Goal: Task Accomplishment & Management: Manage account settings

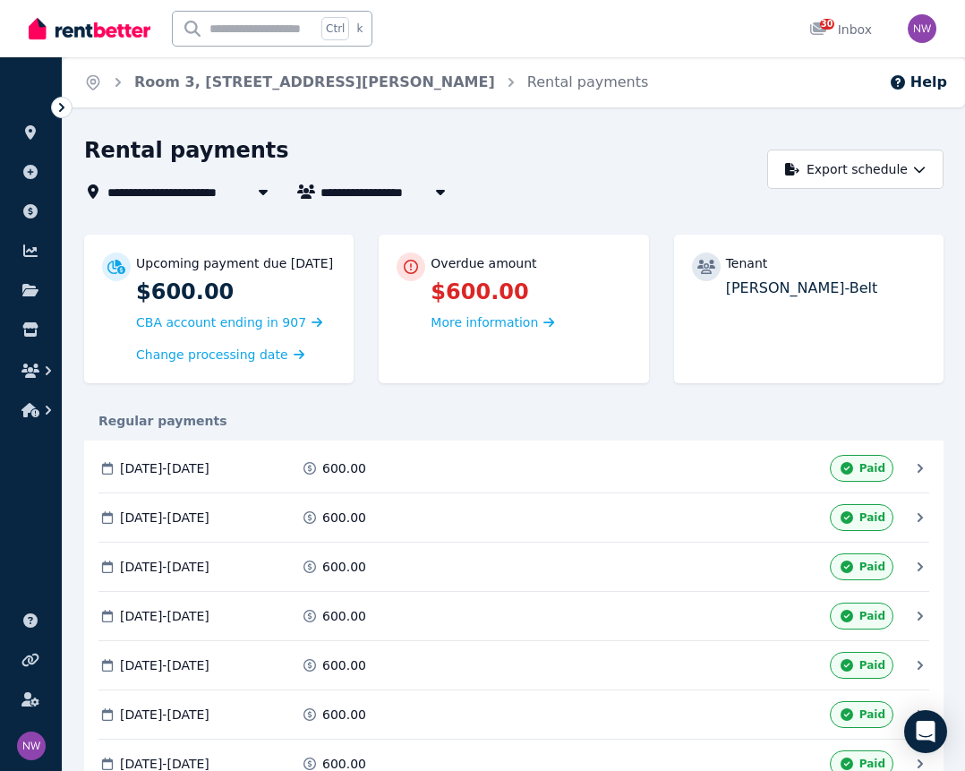
click at [64, 106] on icon at bounding box center [62, 108] width 18 height 18
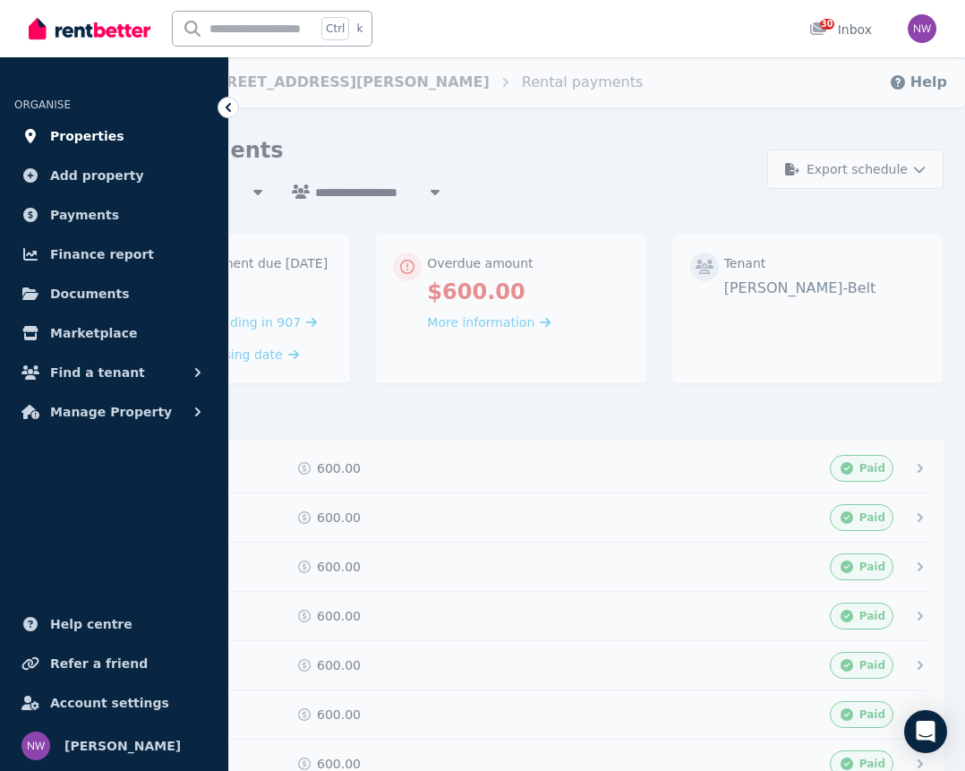
click at [80, 136] on span "Properties" at bounding box center [87, 135] width 74 height 21
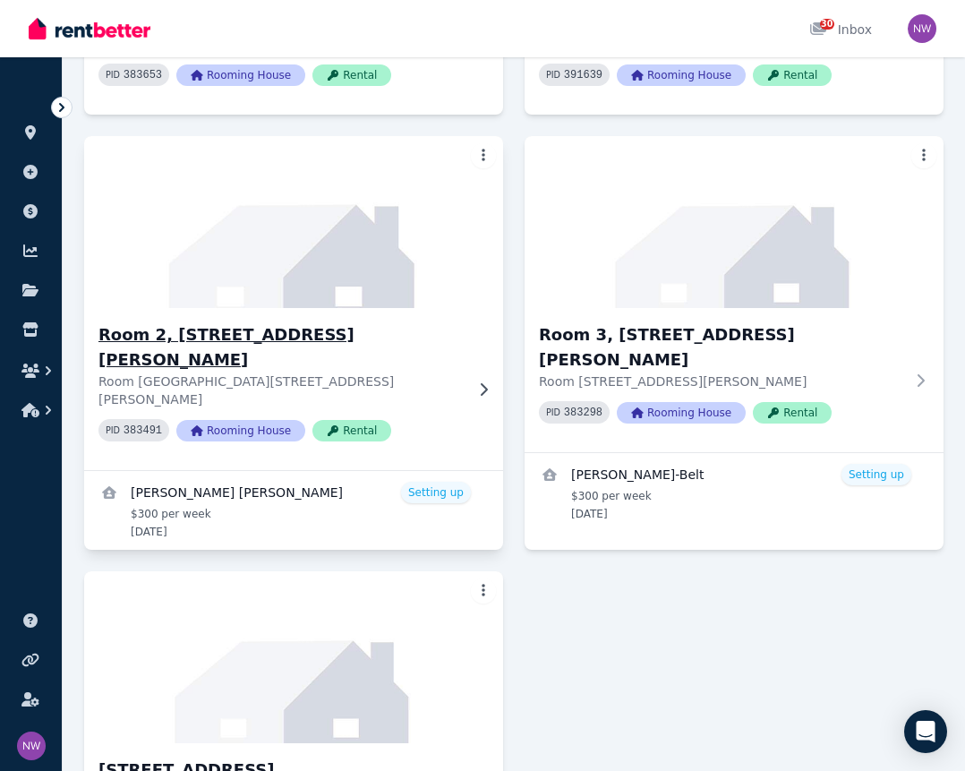
scroll to position [896, 0]
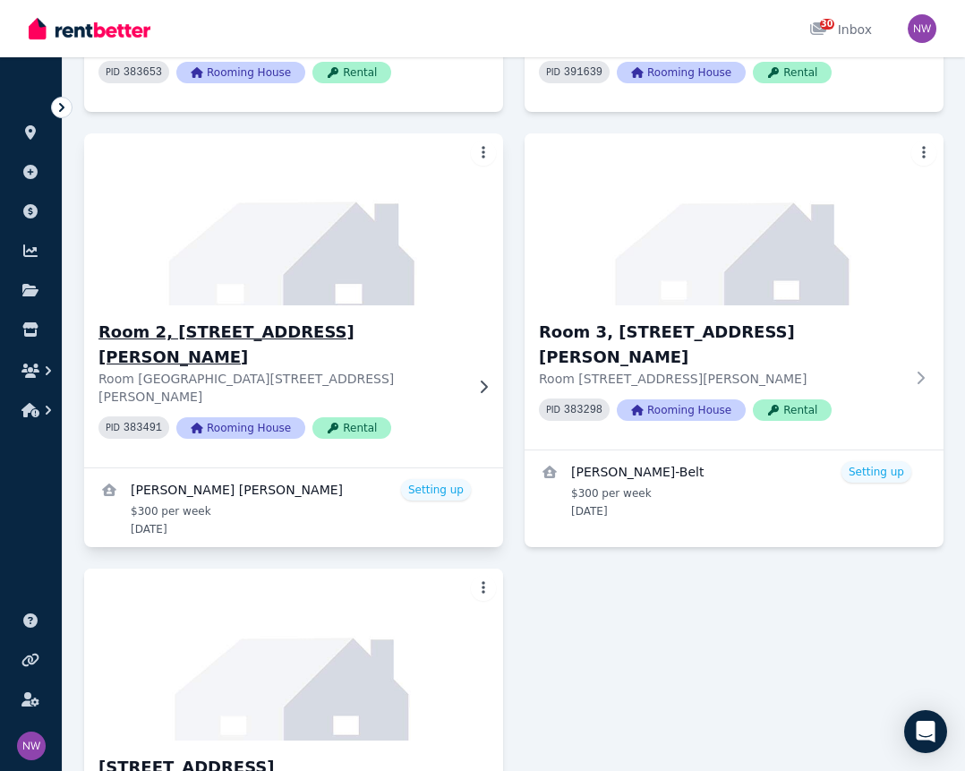
click at [228, 320] on h3 "Room 2, 51 Allington Ave" at bounding box center [281, 345] width 365 height 50
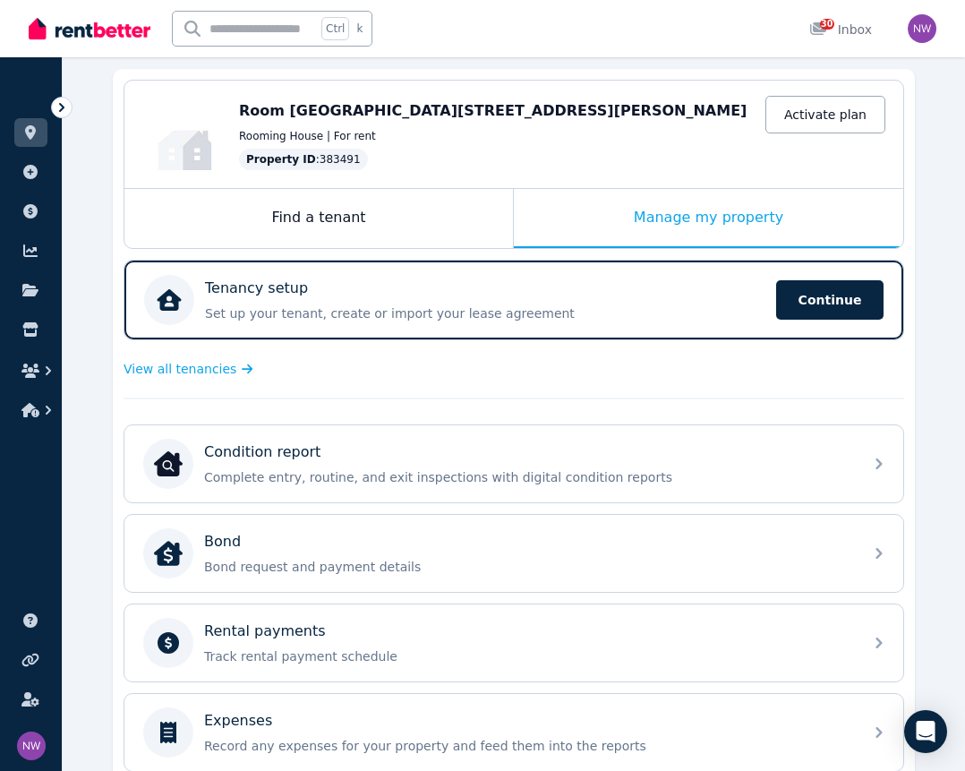
scroll to position [179, 0]
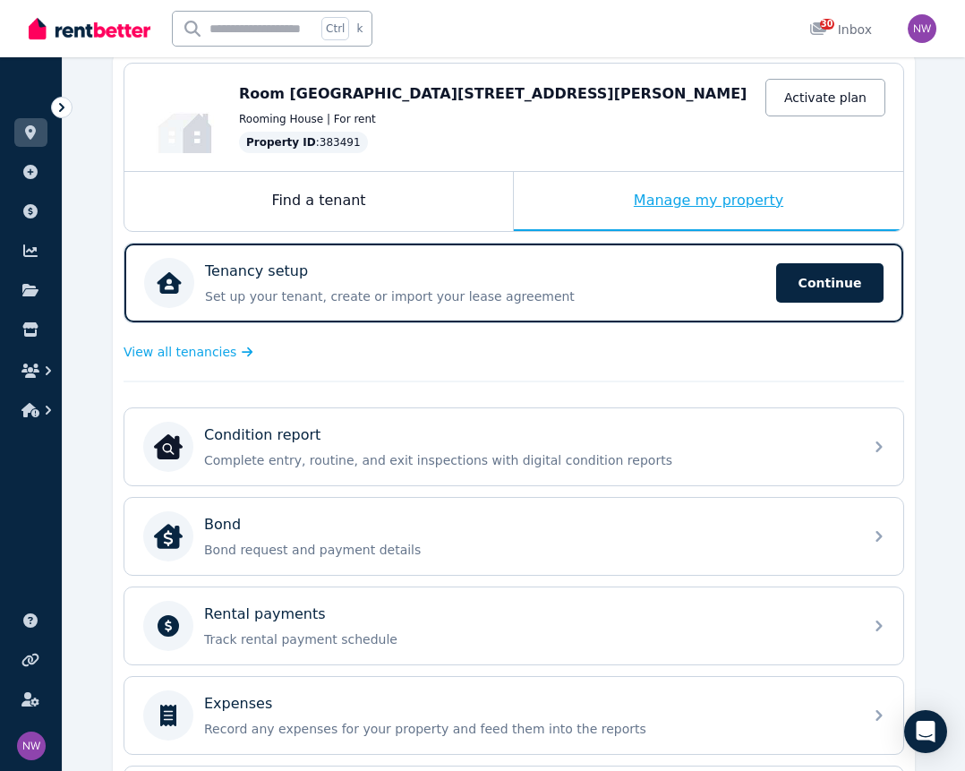
click at [712, 199] on div "Manage my property" at bounding box center [709, 201] width 390 height 59
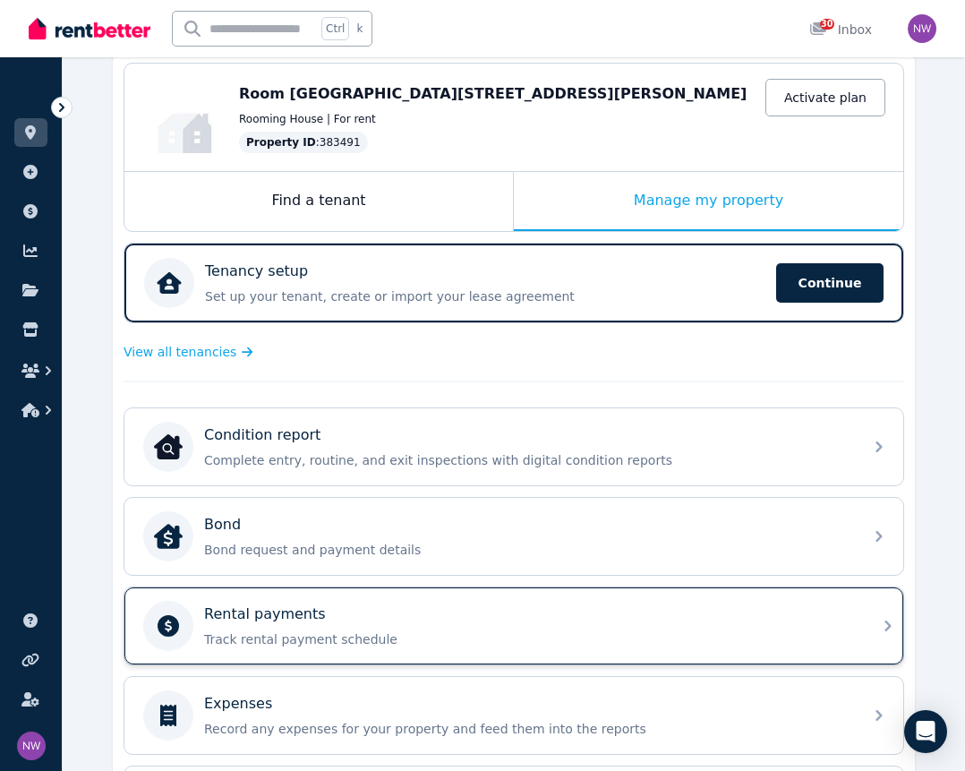
click at [304, 608] on p "Rental payments" at bounding box center [265, 614] width 122 height 21
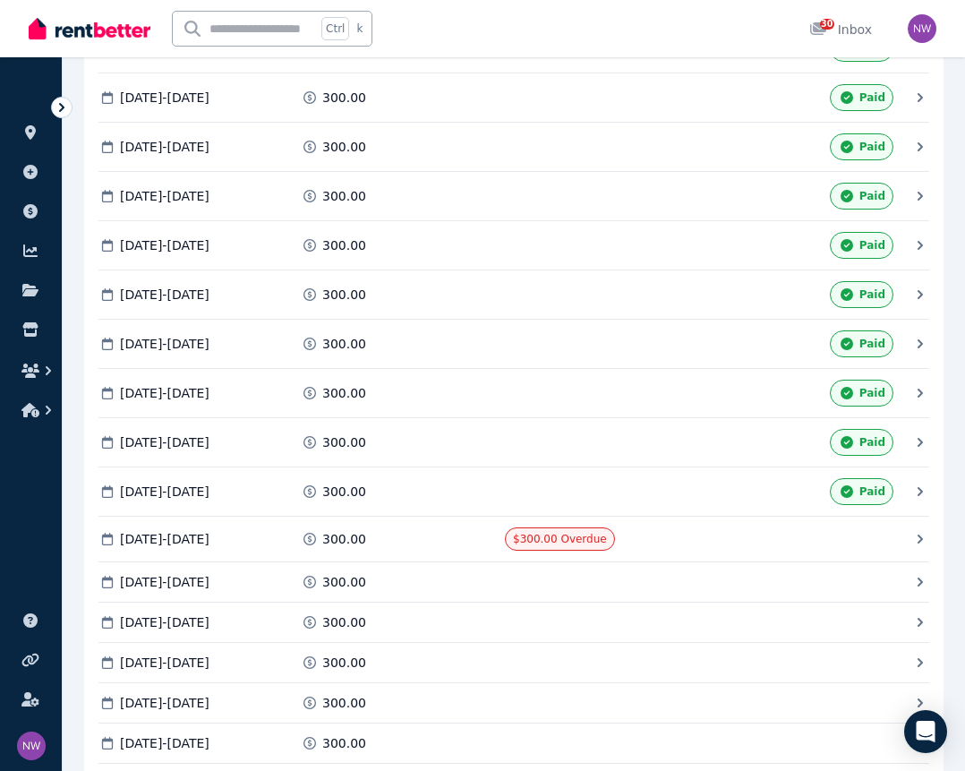
scroll to position [1164, 0]
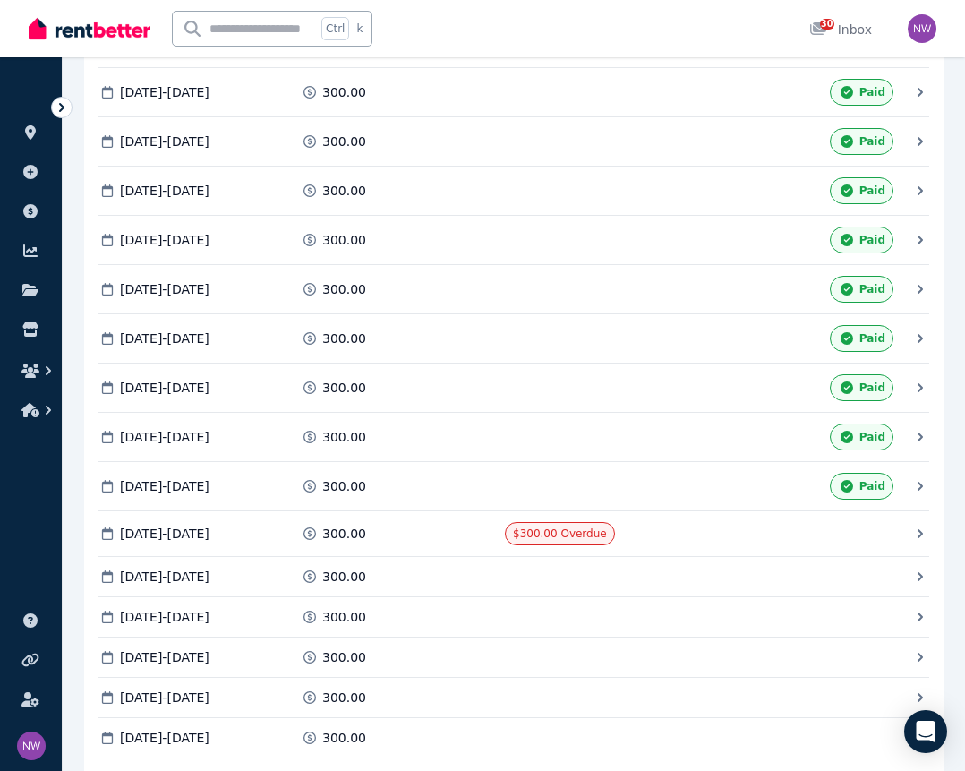
click at [920, 491] on icon at bounding box center [920, 486] width 5 height 9
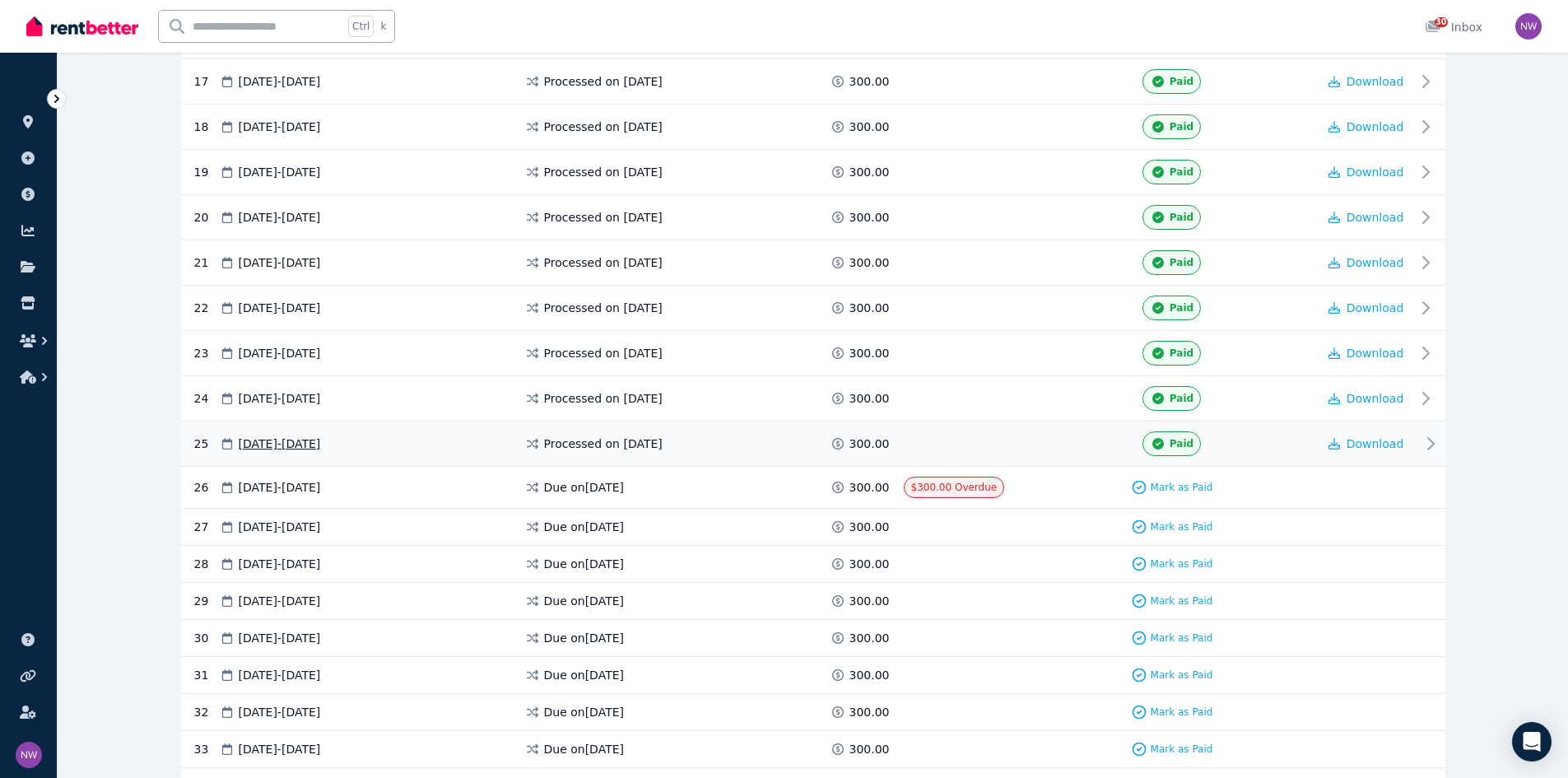
click at [899, 444] on span "Paid" at bounding box center [1182, 444] width 24 height 13
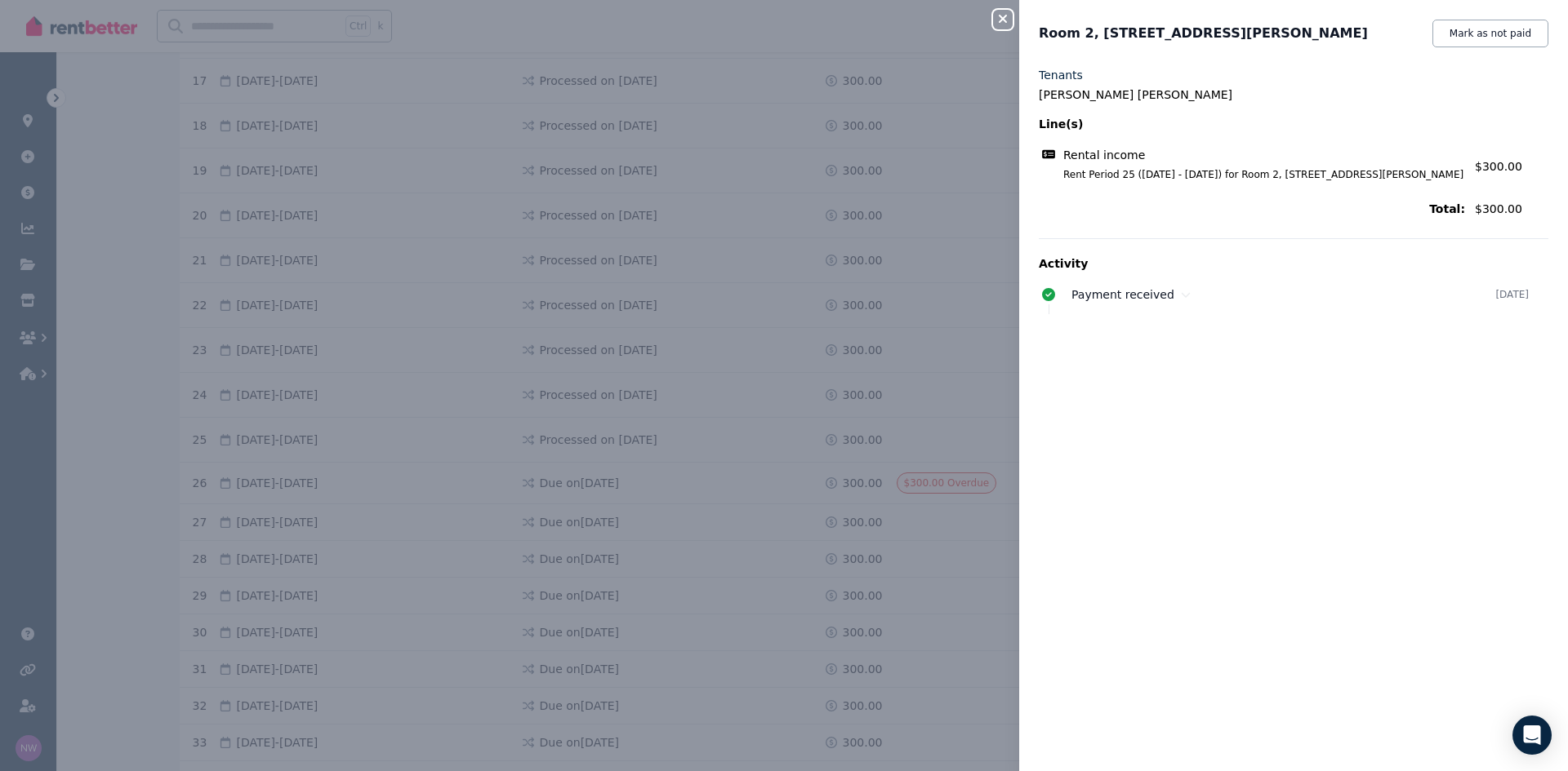
click at [892, 24] on icon "button" at bounding box center [1002, 18] width 19 height 13
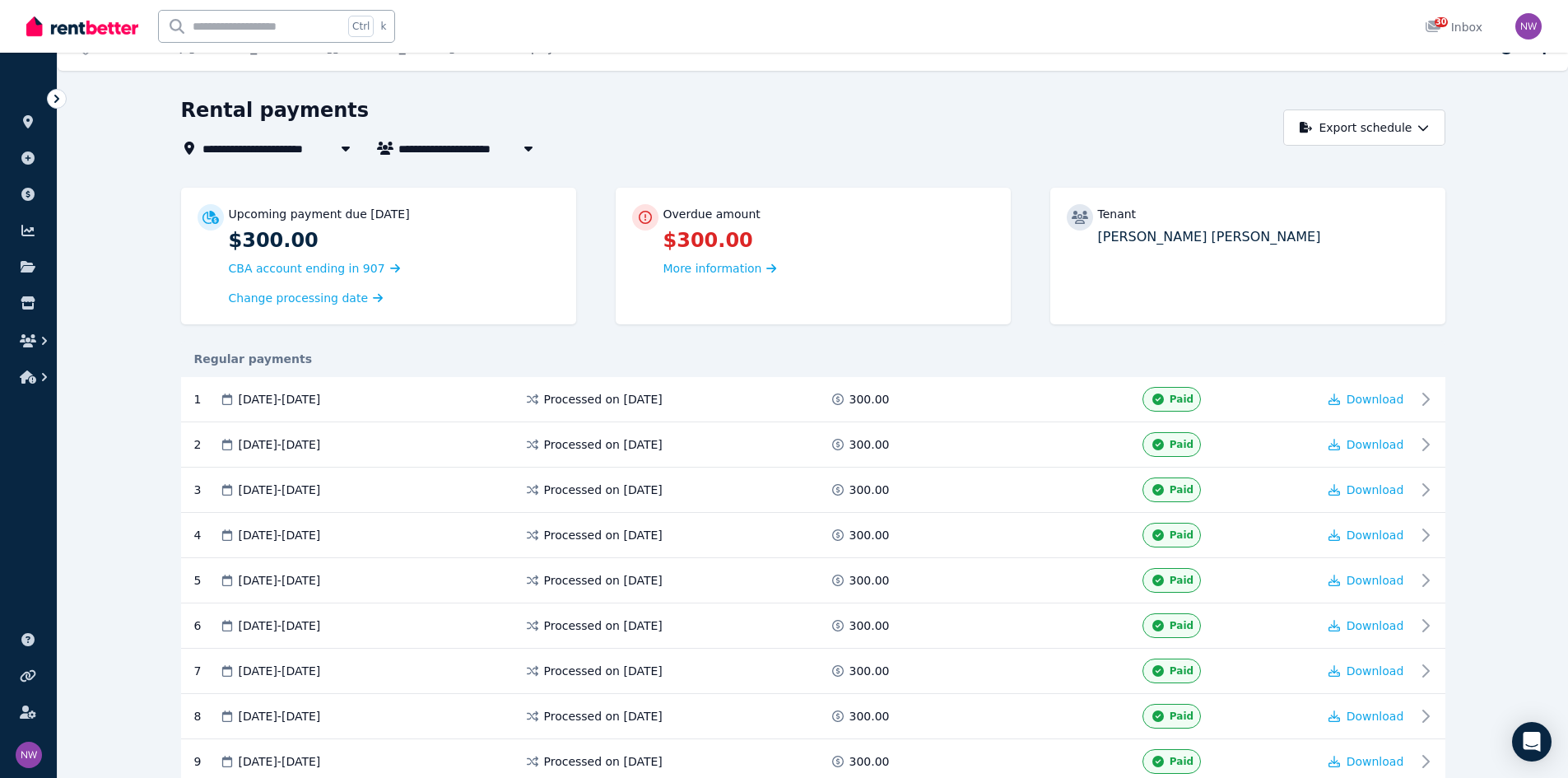
scroll to position [0, 0]
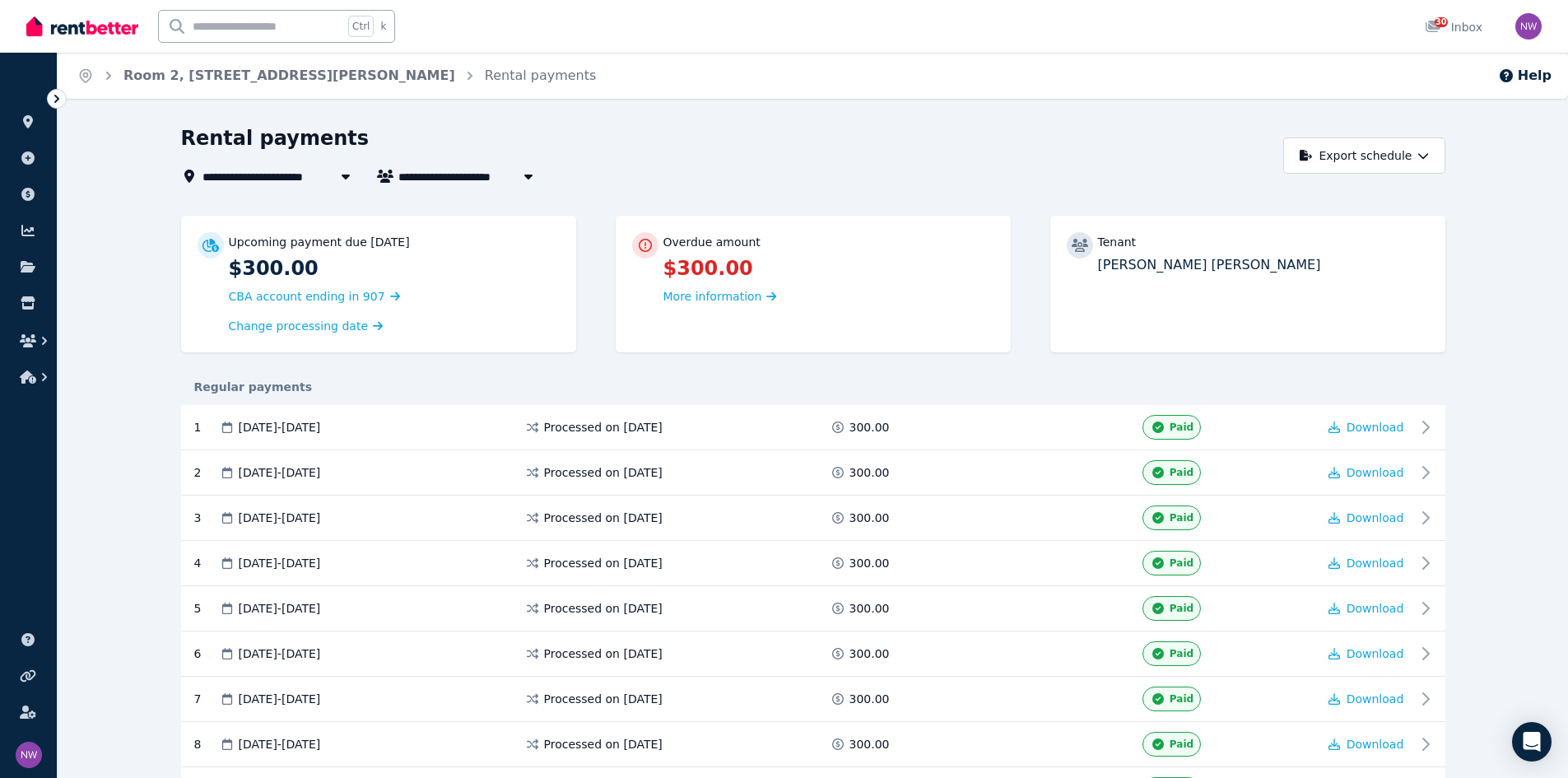
click at [57, 100] on icon at bounding box center [56, 98] width 5 height 8
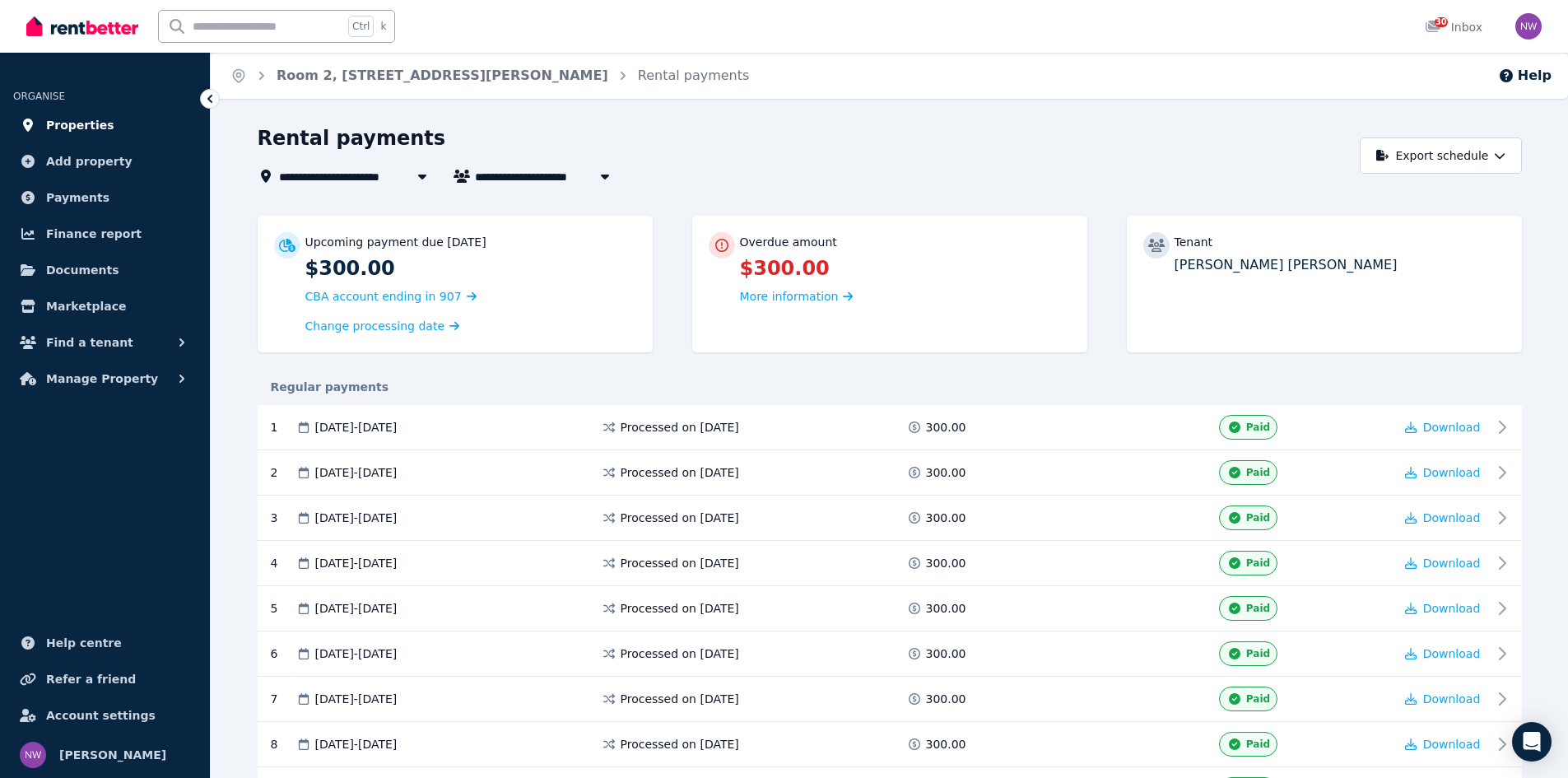
click at [63, 127] on span "Properties" at bounding box center [80, 124] width 68 height 19
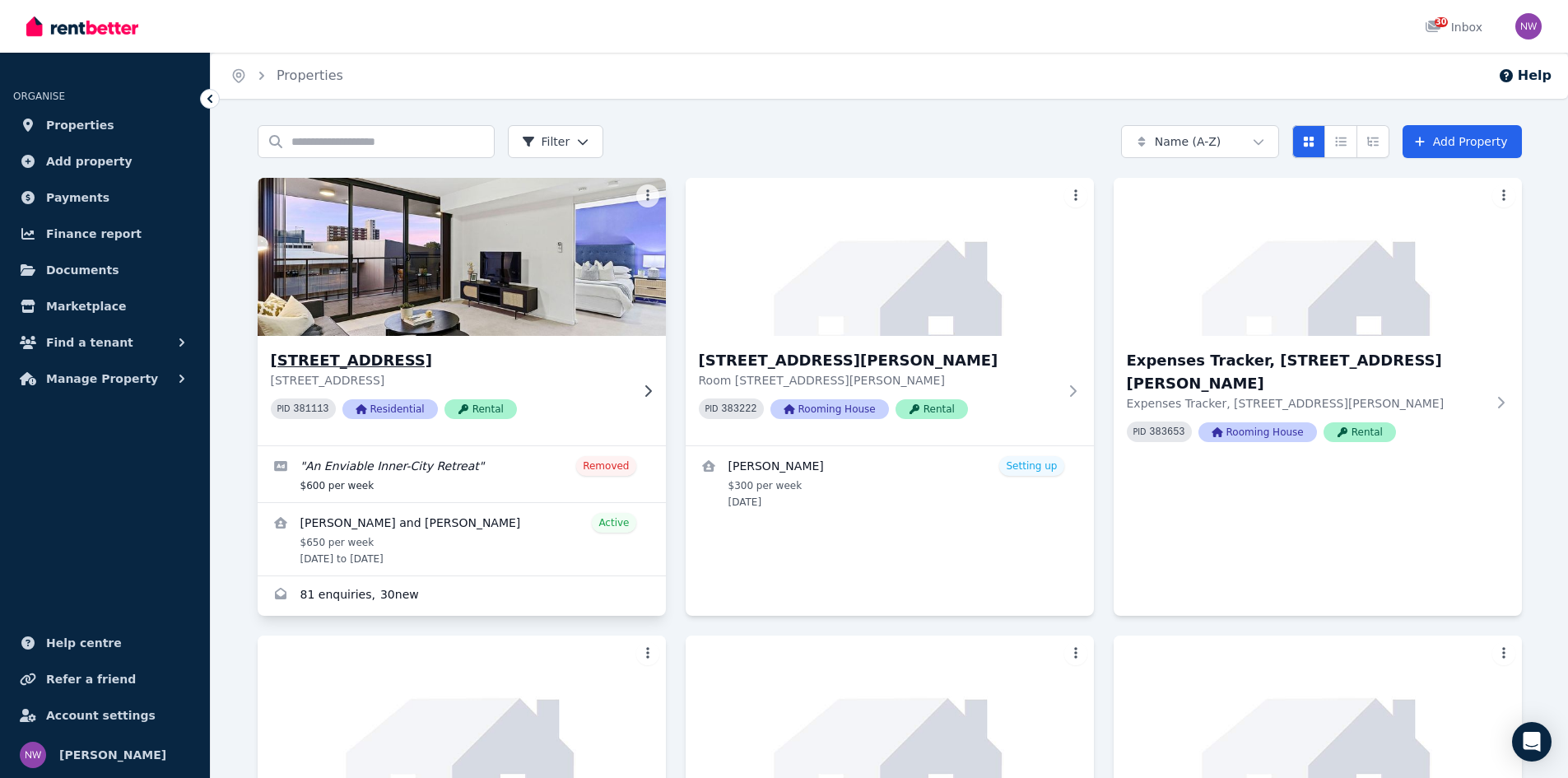
click at [352, 353] on h3 "44/375 Hay St, Perth" at bounding box center [450, 360] width 358 height 23
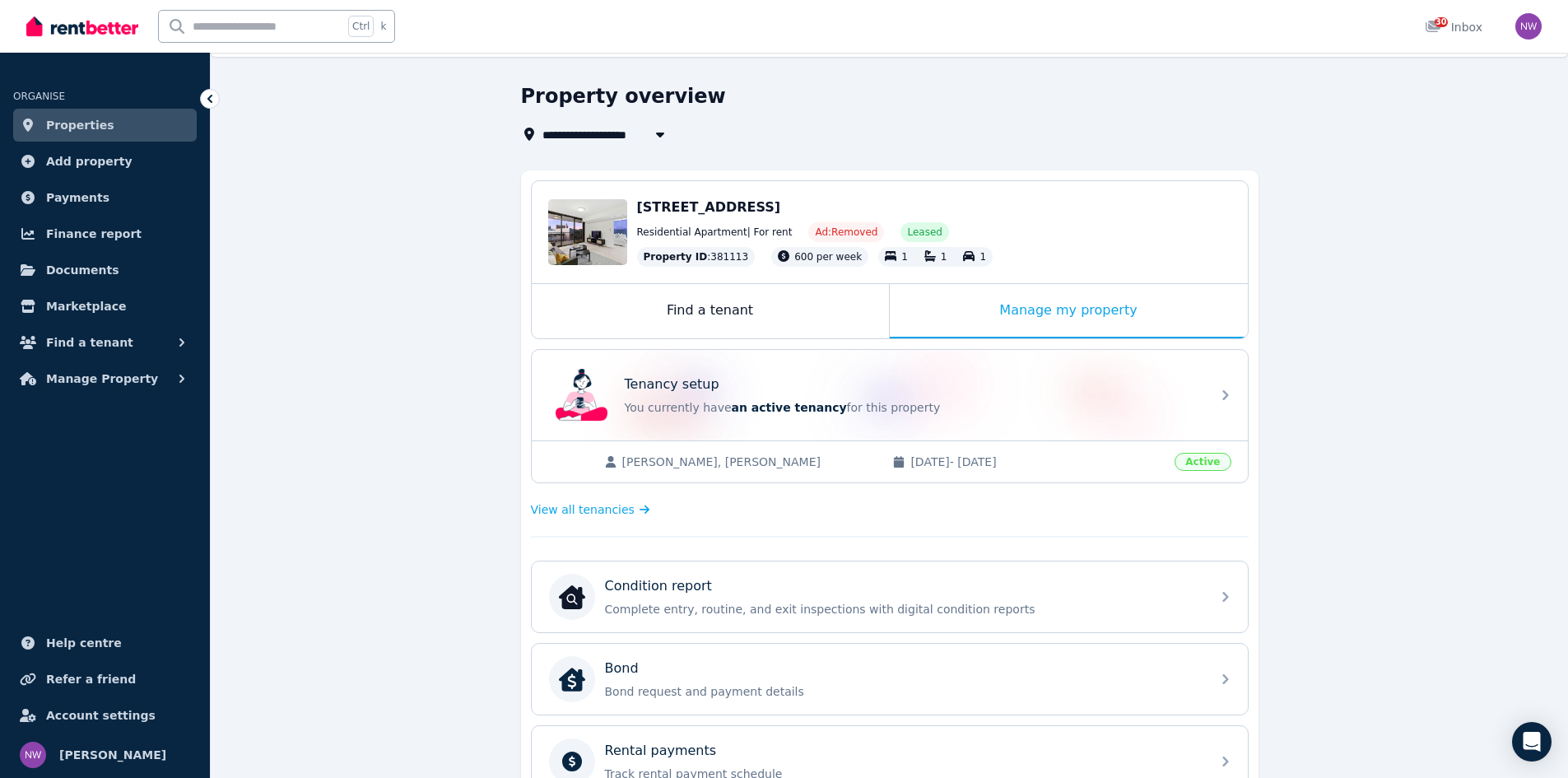
scroll to position [83, 0]
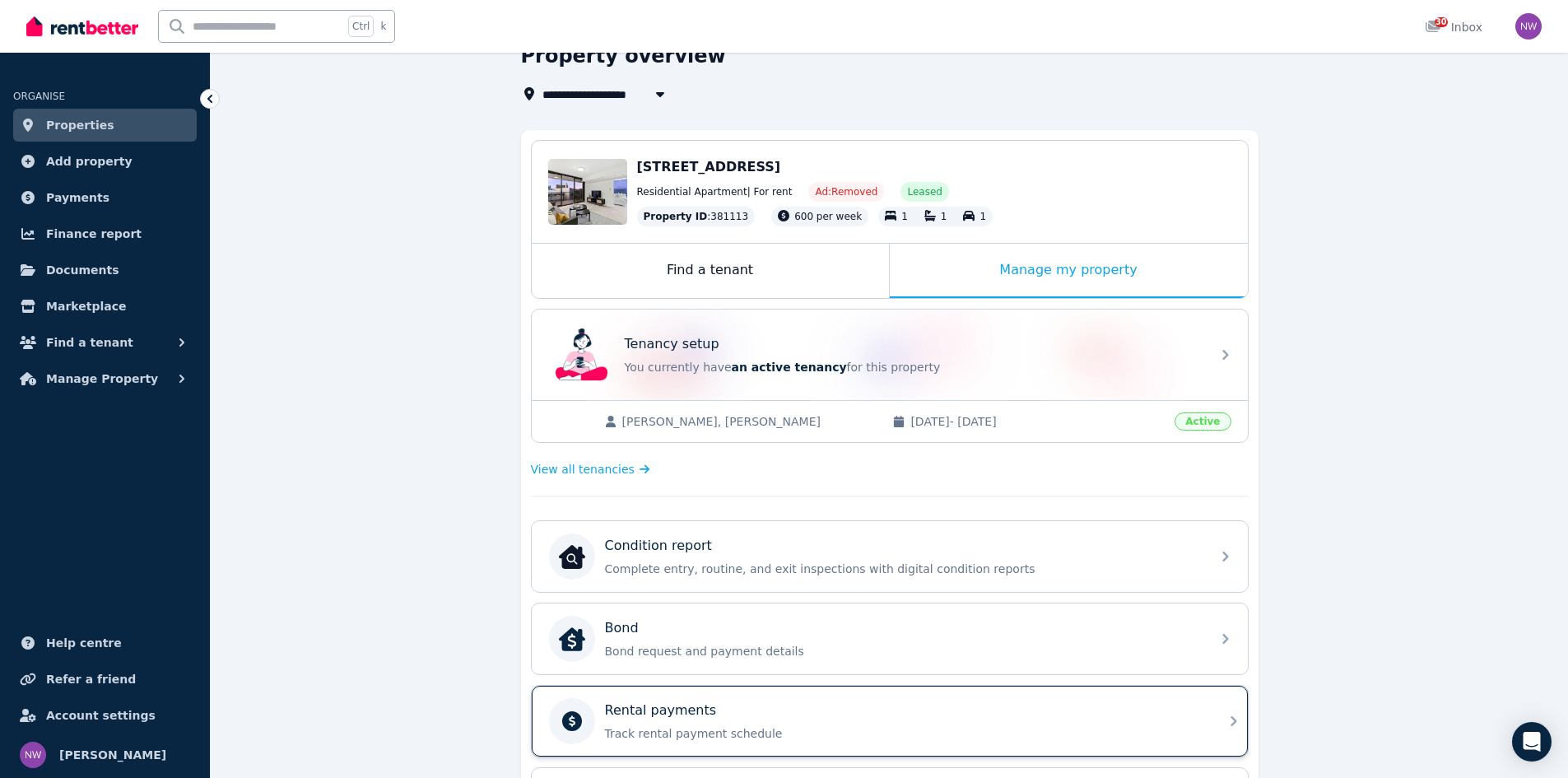
click at [654, 706] on p "Rental payments" at bounding box center [661, 710] width 112 height 19
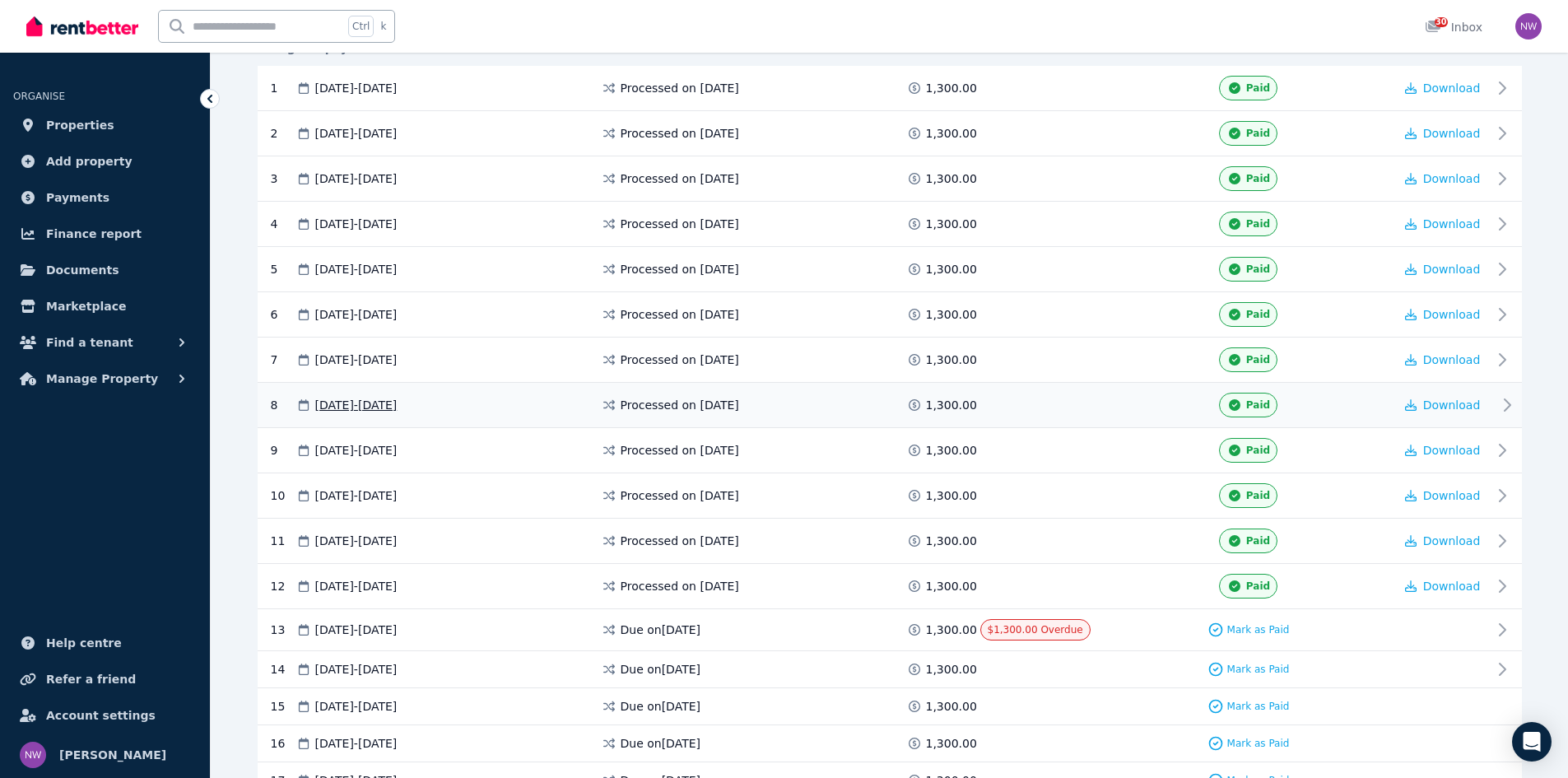
scroll to position [494, 0]
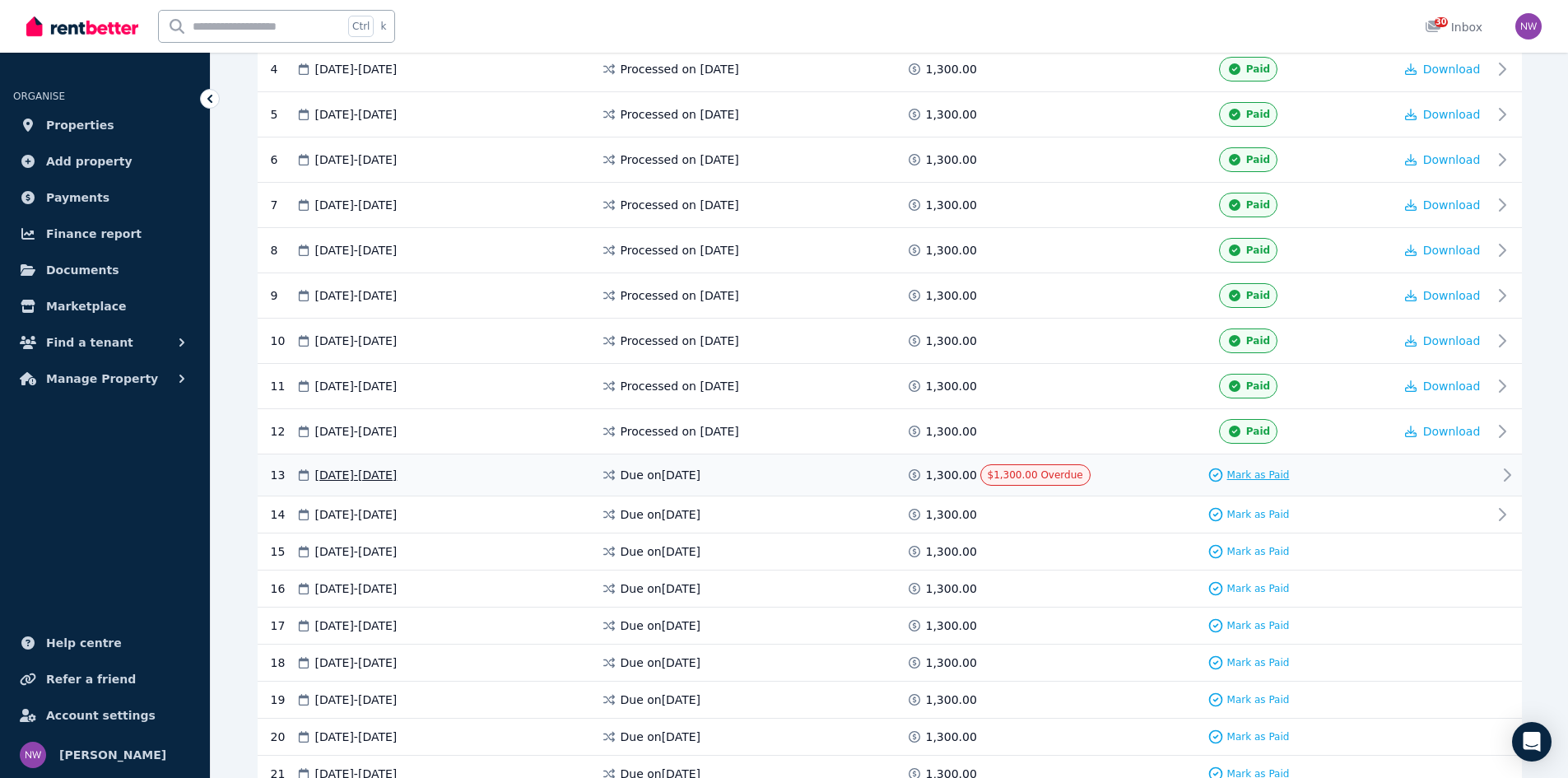
click at [899, 475] on span "Mark as Paid" at bounding box center [1258, 475] width 62 height 13
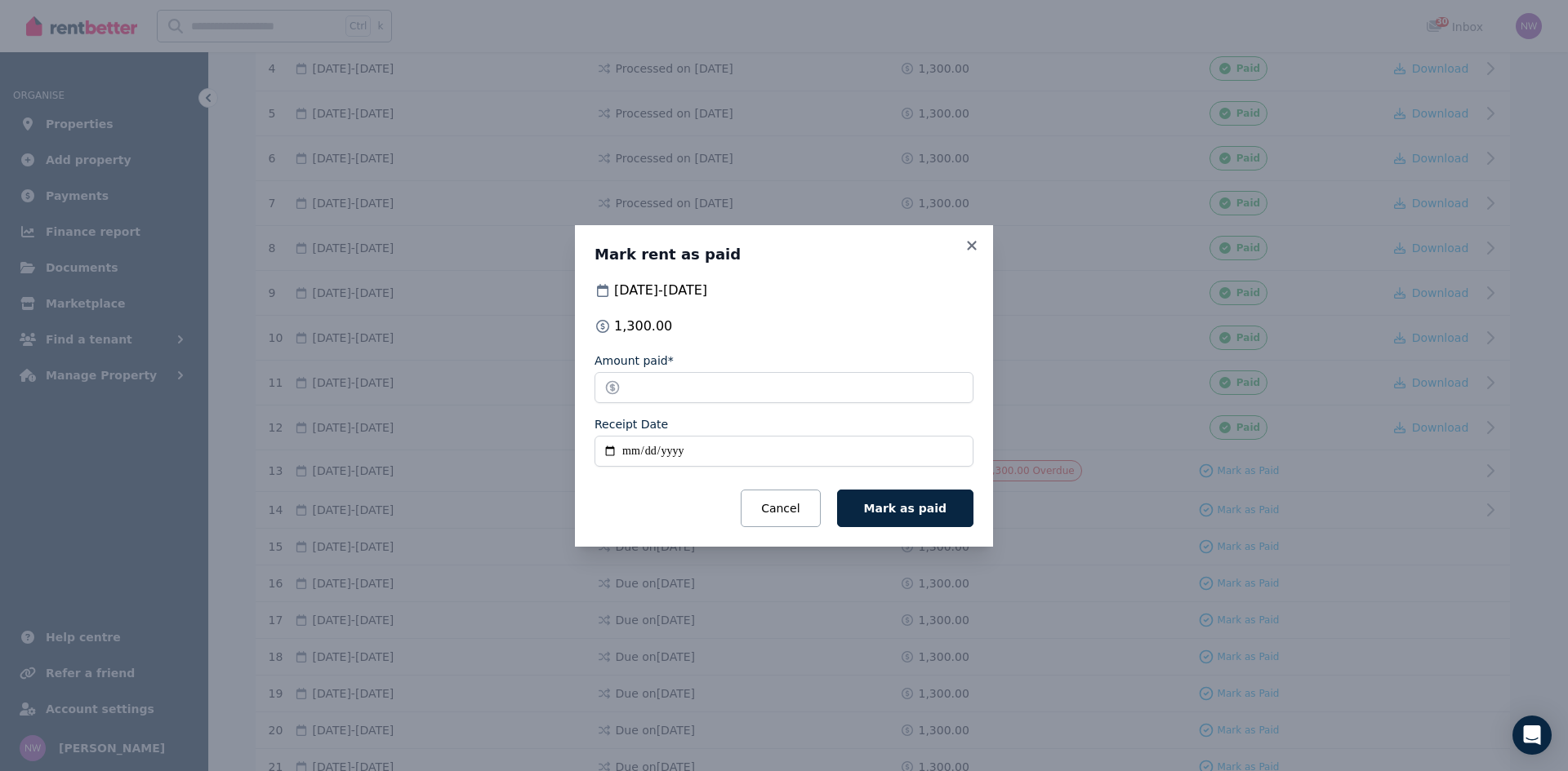
click at [675, 446] on input "Receipt Date" at bounding box center [784, 451] width 379 height 31
click at [632, 449] on input "Receipt Date" at bounding box center [784, 451] width 379 height 31
type input "**********"
click at [884, 496] on button "Mark as paid" at bounding box center [905, 508] width 137 height 37
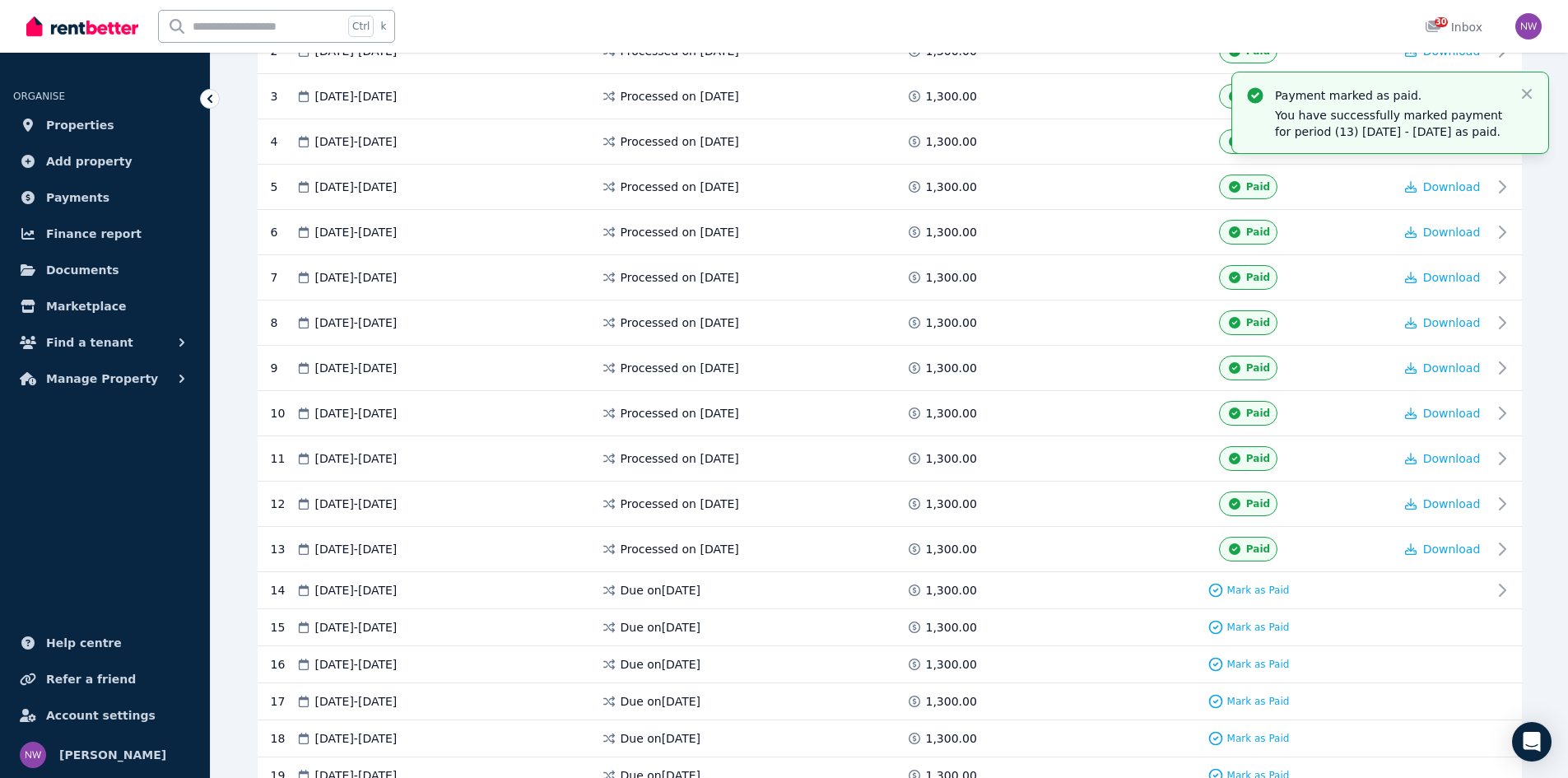
scroll to position [329, 0]
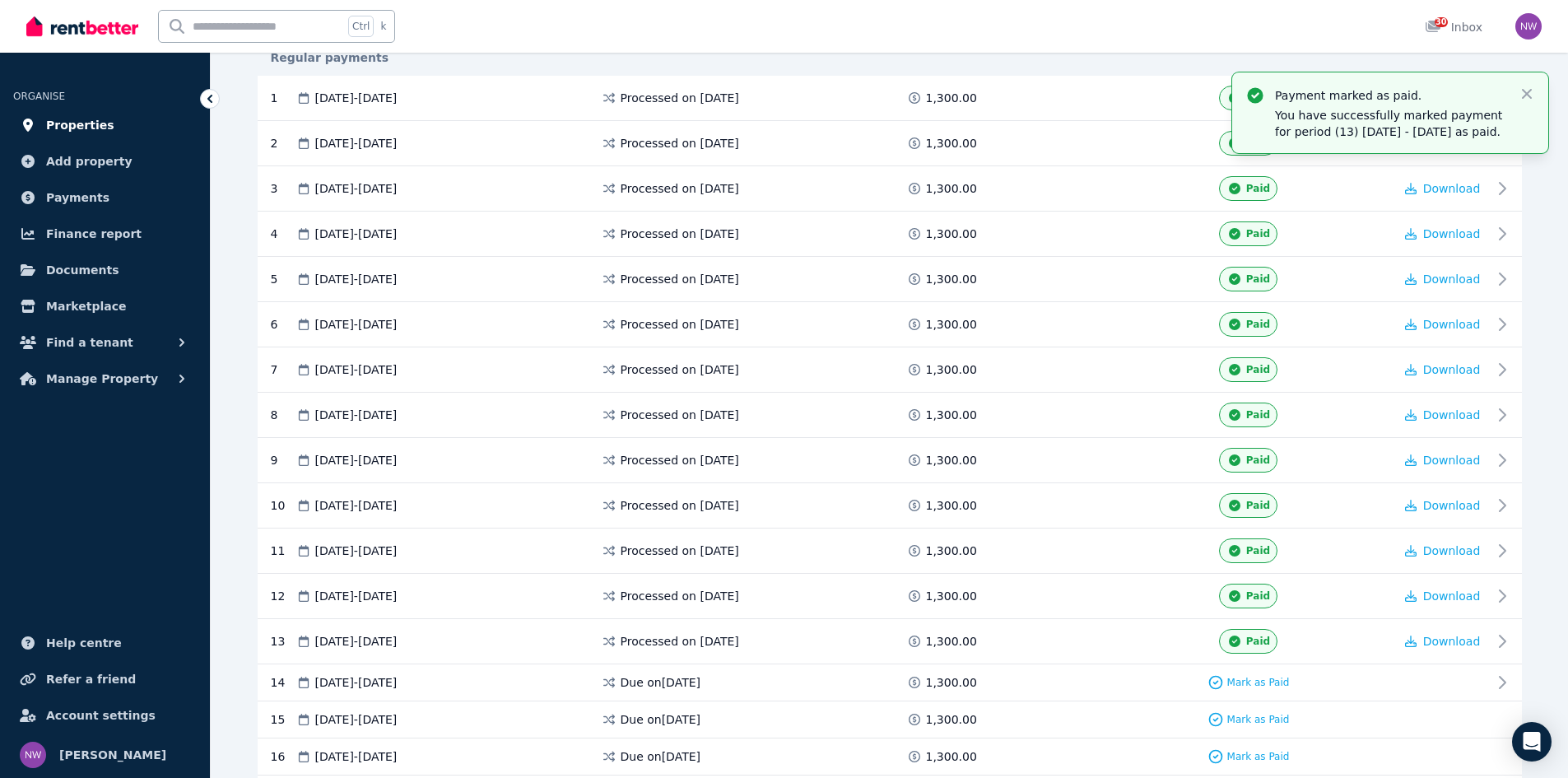
click at [72, 128] on span "Properties" at bounding box center [80, 124] width 68 height 19
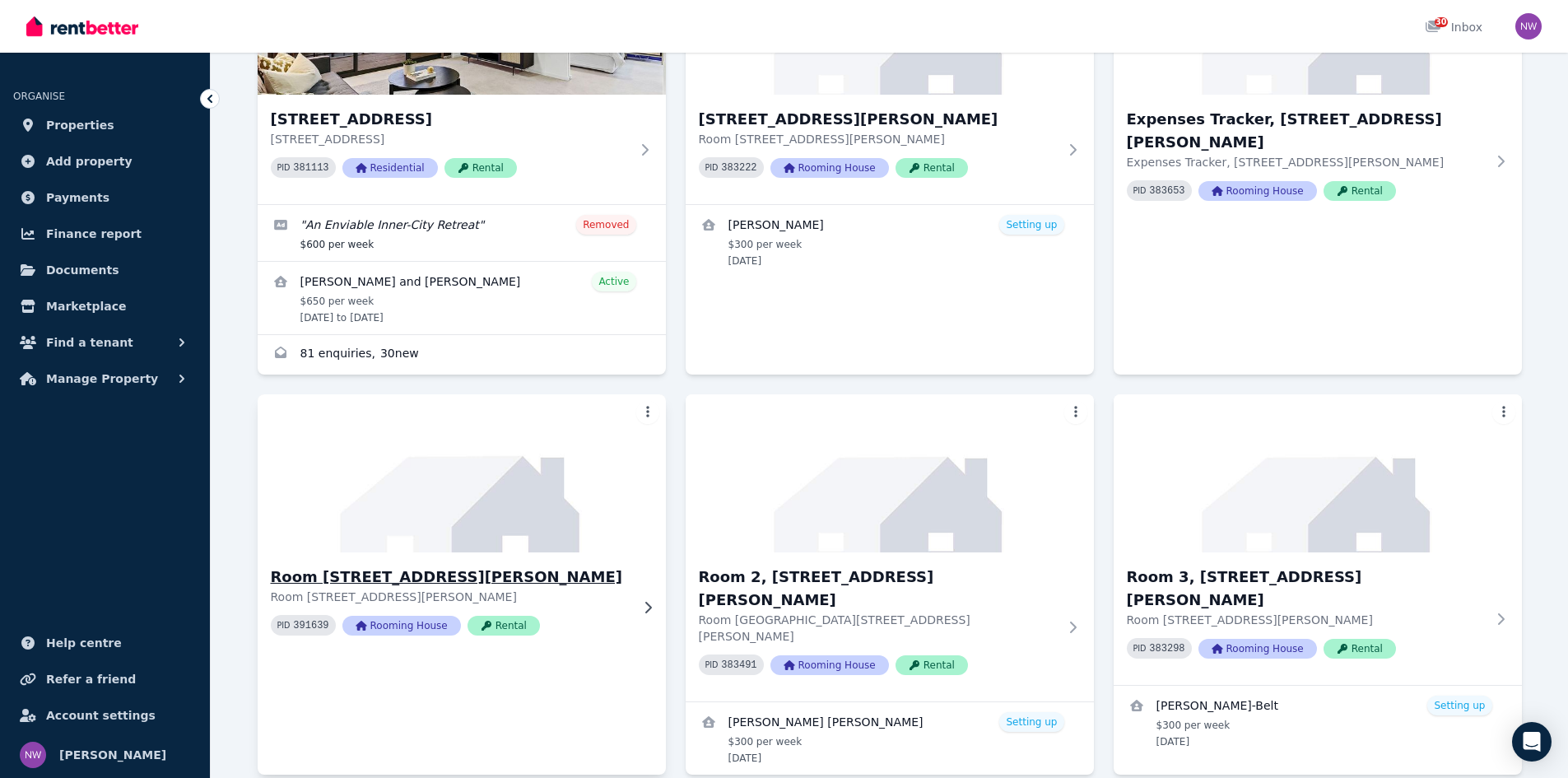
scroll to position [329, 0]
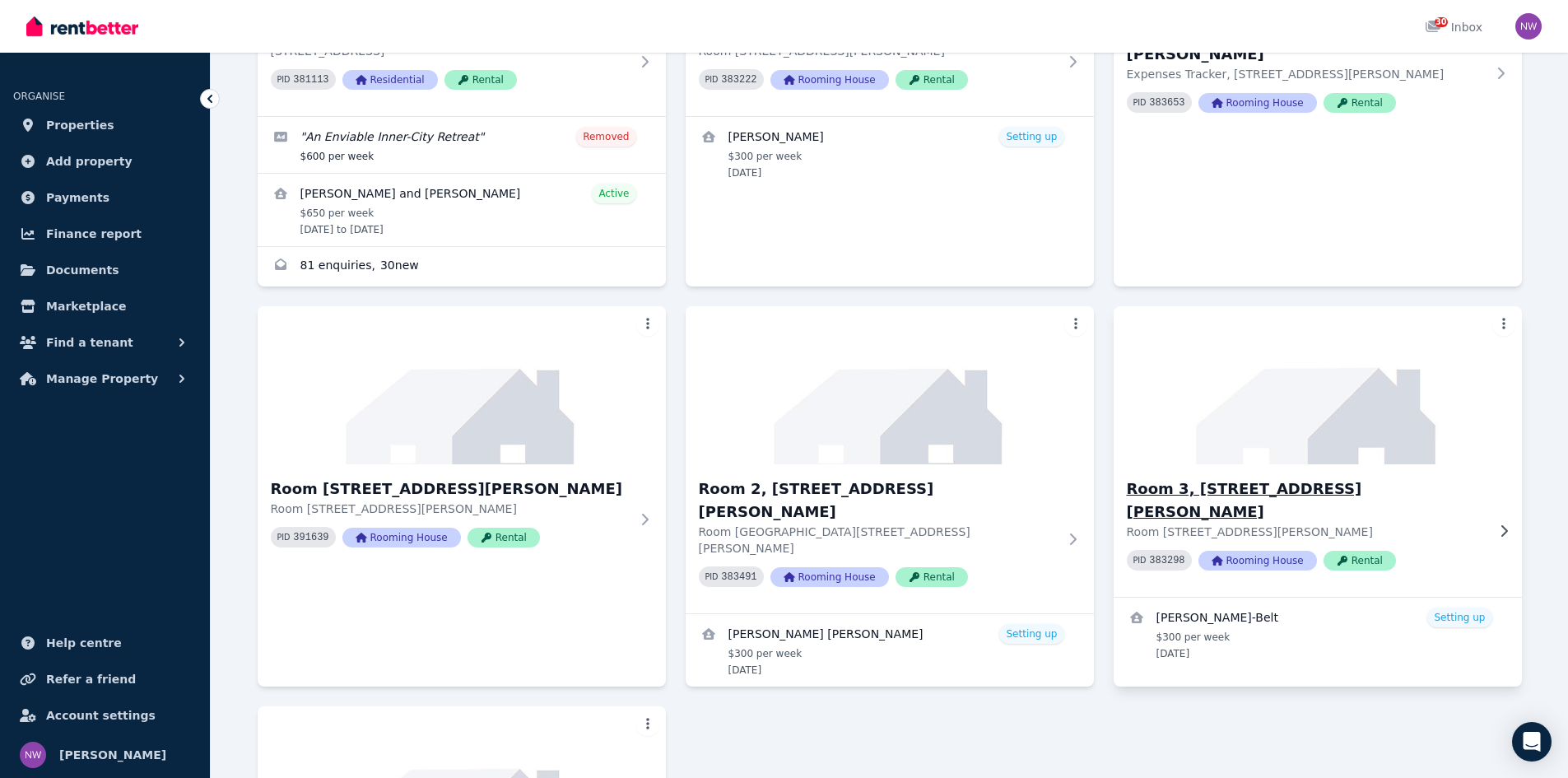
click at [899, 489] on h3 "Room 3, 51 Allington Ave" at bounding box center [1306, 500] width 358 height 46
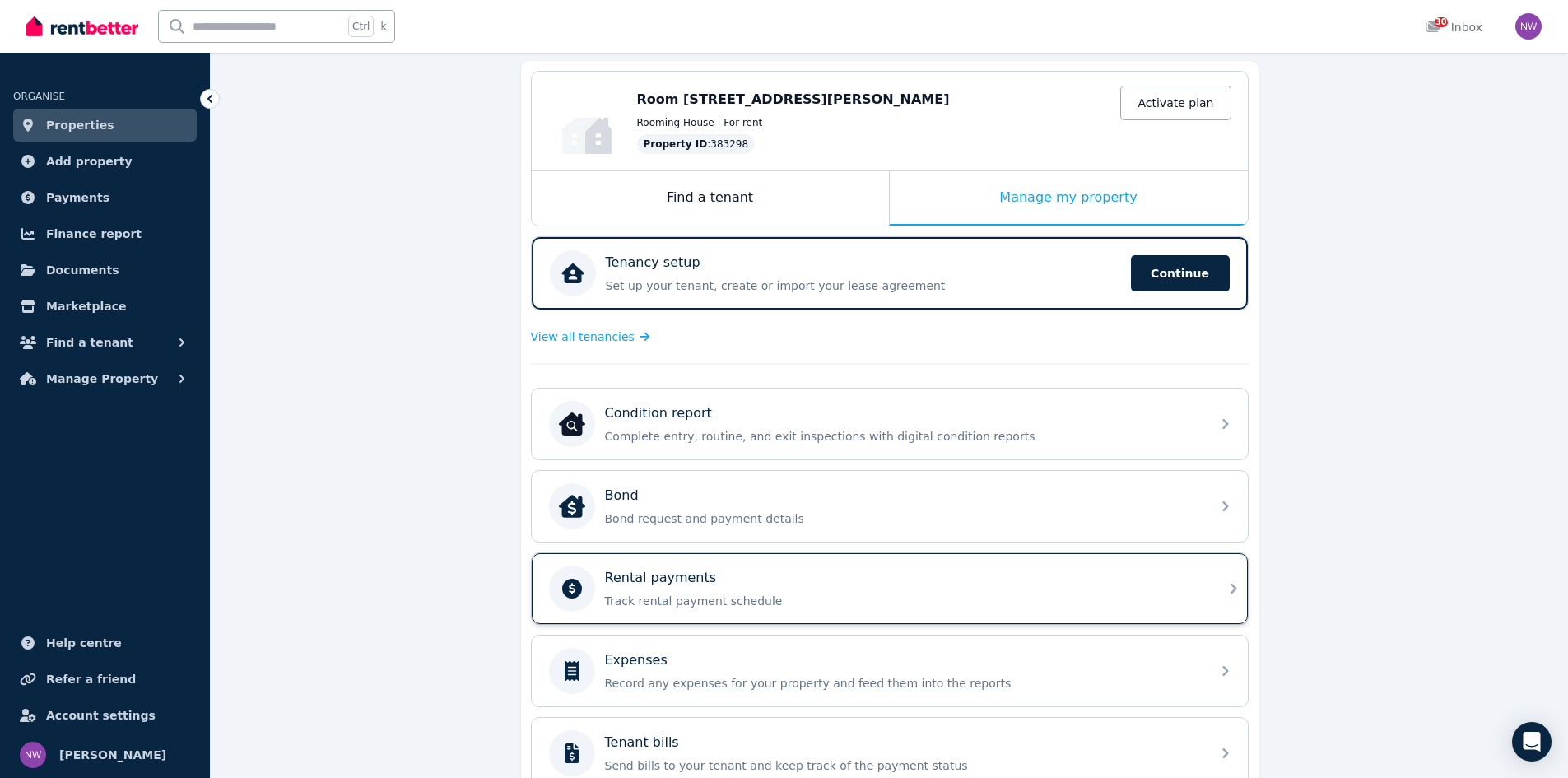
scroll to position [165, 0]
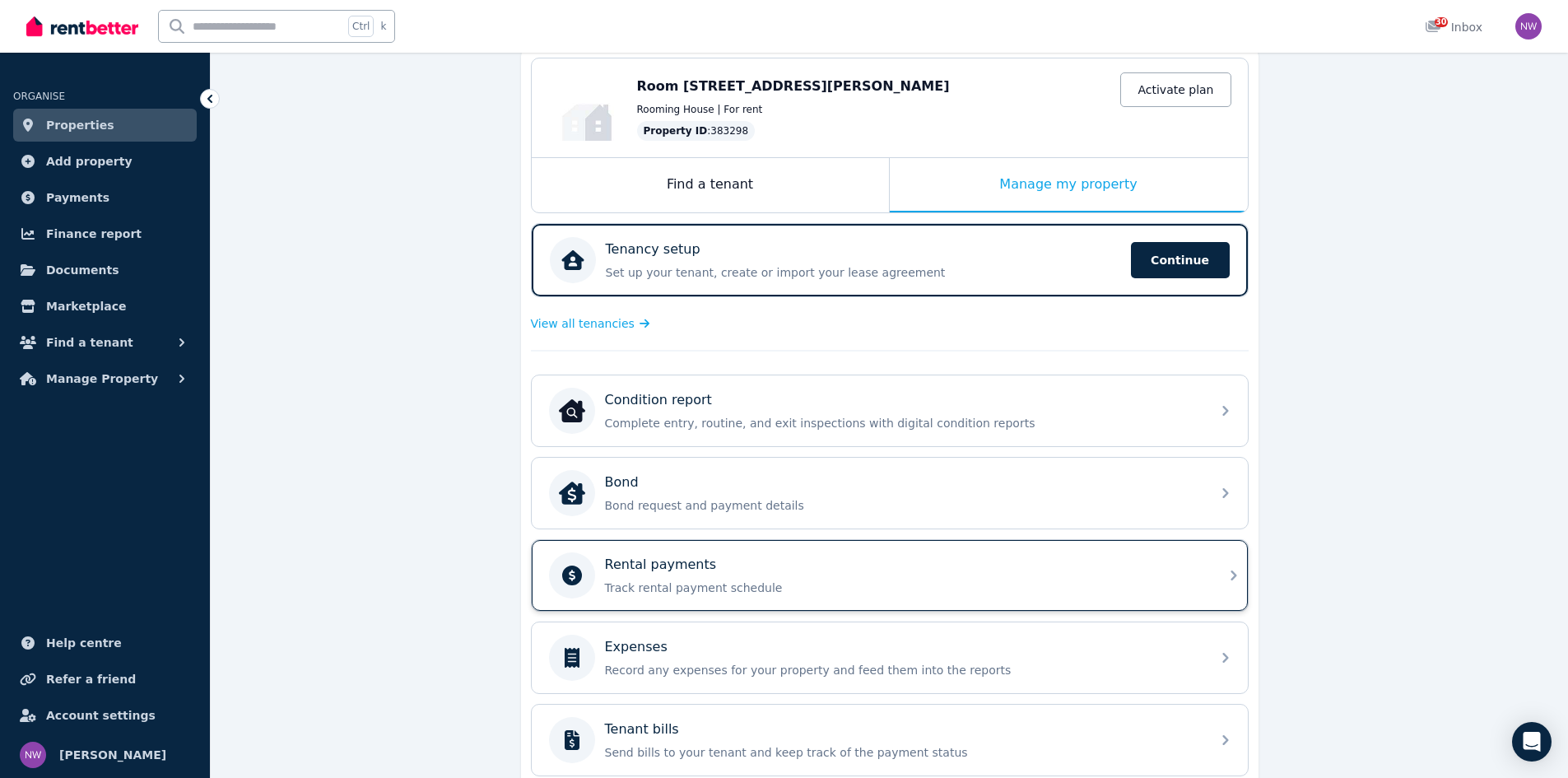
click at [706, 581] on p "Track rental payment schedule" at bounding box center [903, 589] width 596 height 17
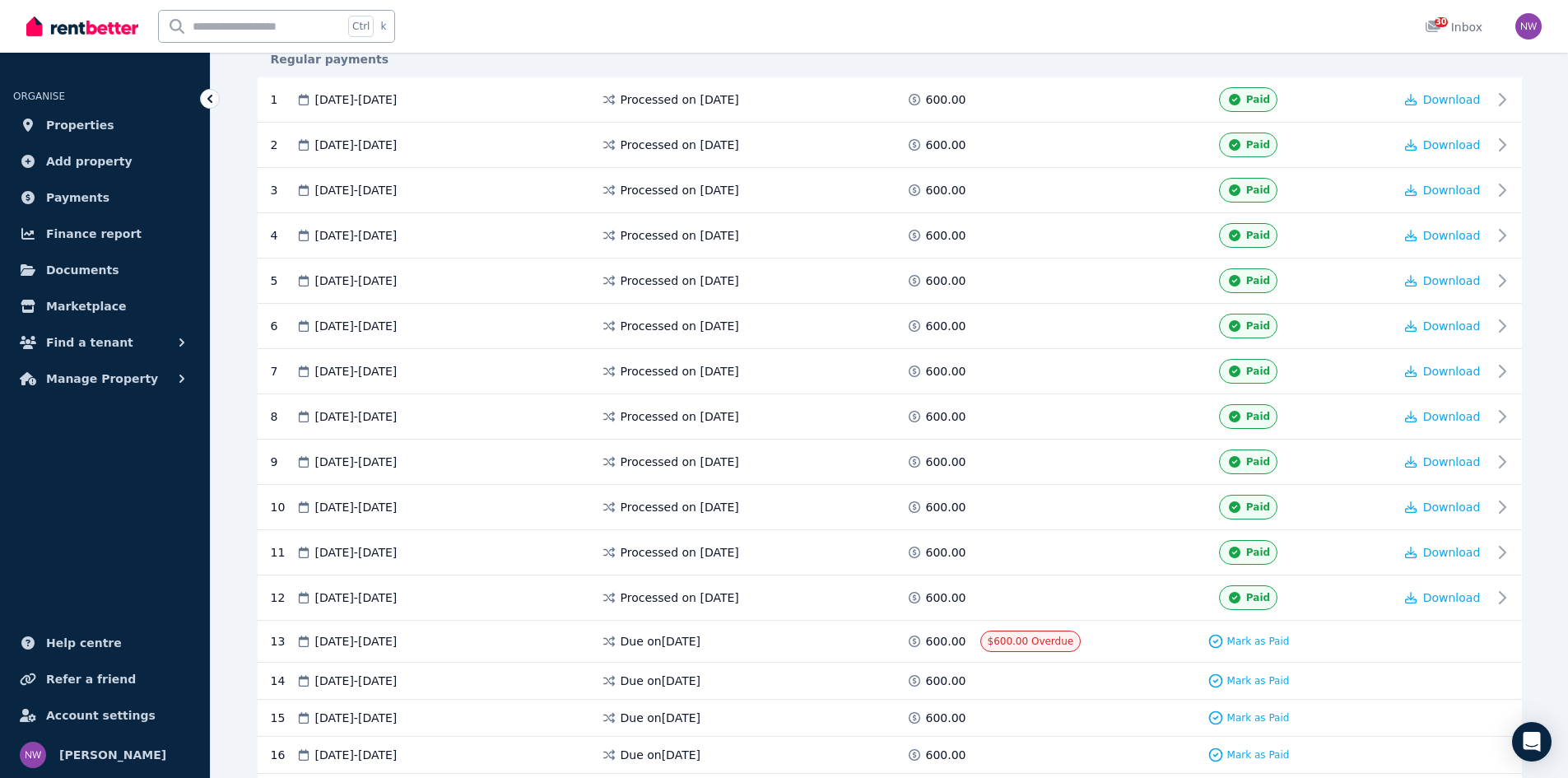
scroll to position [494, 0]
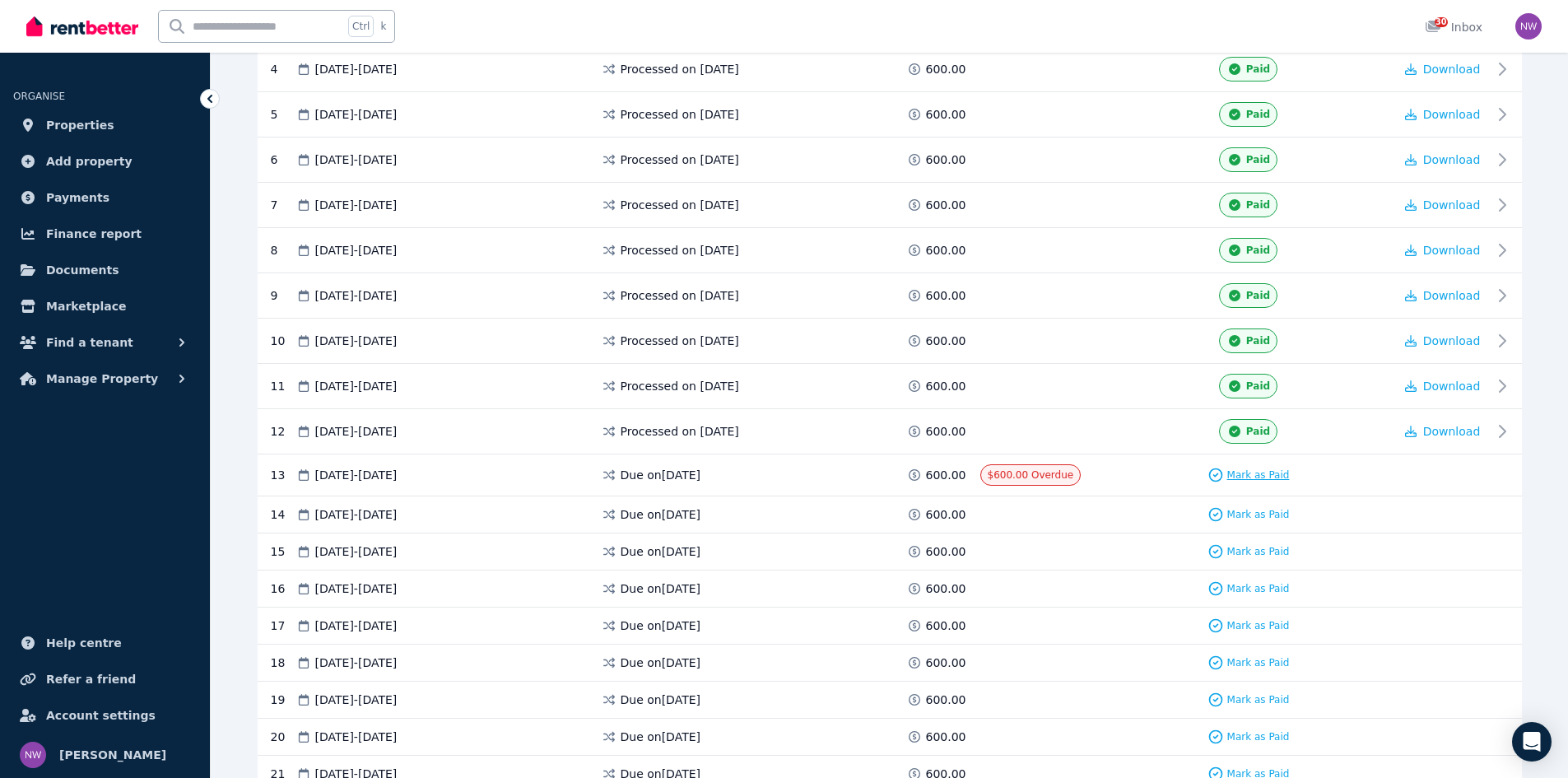
click at [899, 470] on span "Mark as Paid" at bounding box center [1258, 475] width 62 height 13
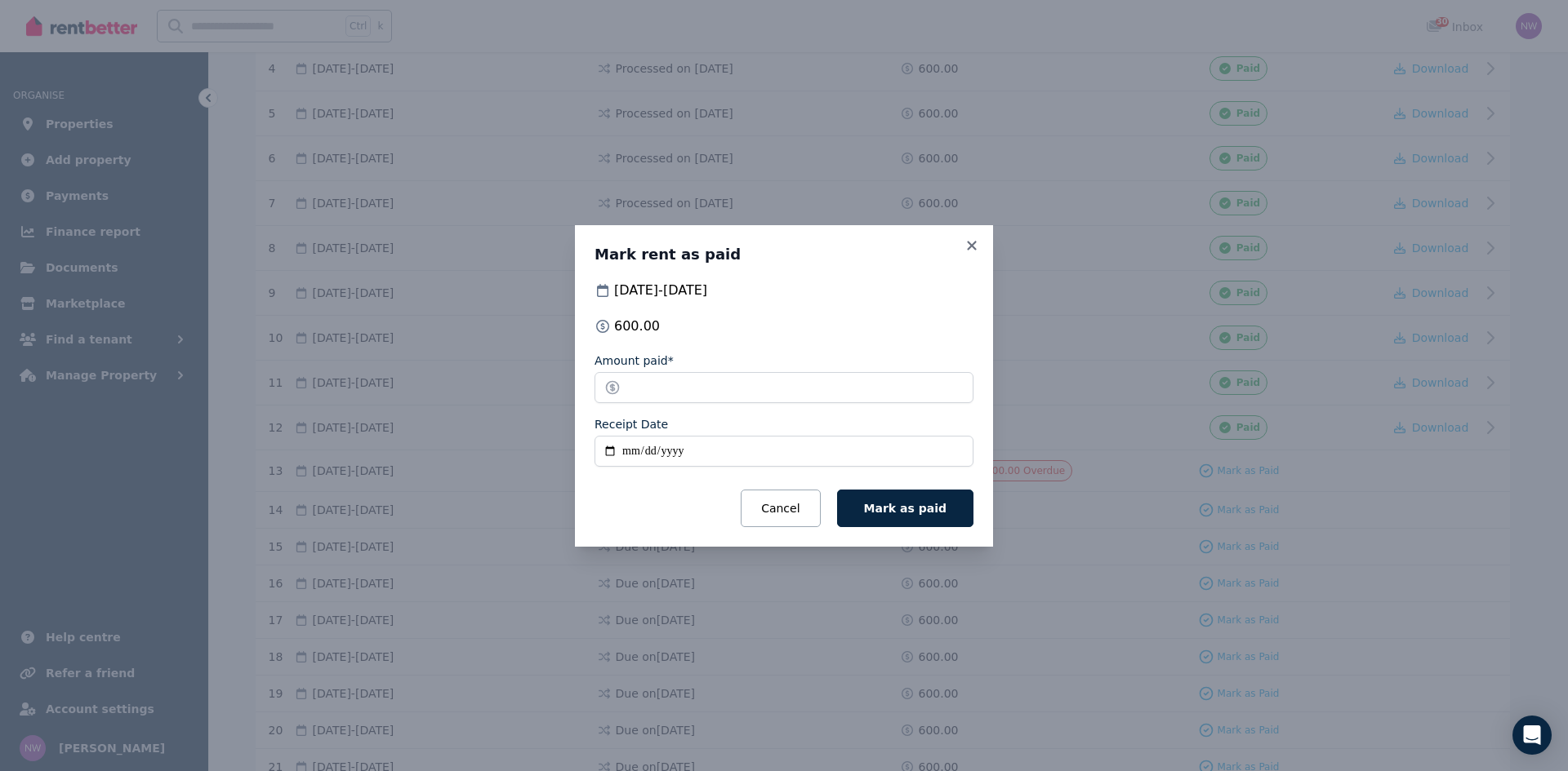
click at [650, 449] on input "Receipt Date" at bounding box center [784, 451] width 379 height 31
click at [635, 453] on input "Receipt Date" at bounding box center [784, 451] width 379 height 31
click at [635, 452] on input "Receipt Date" at bounding box center [784, 451] width 379 height 31
click at [644, 451] on input "Receipt Date" at bounding box center [784, 451] width 379 height 31
type input "**********"
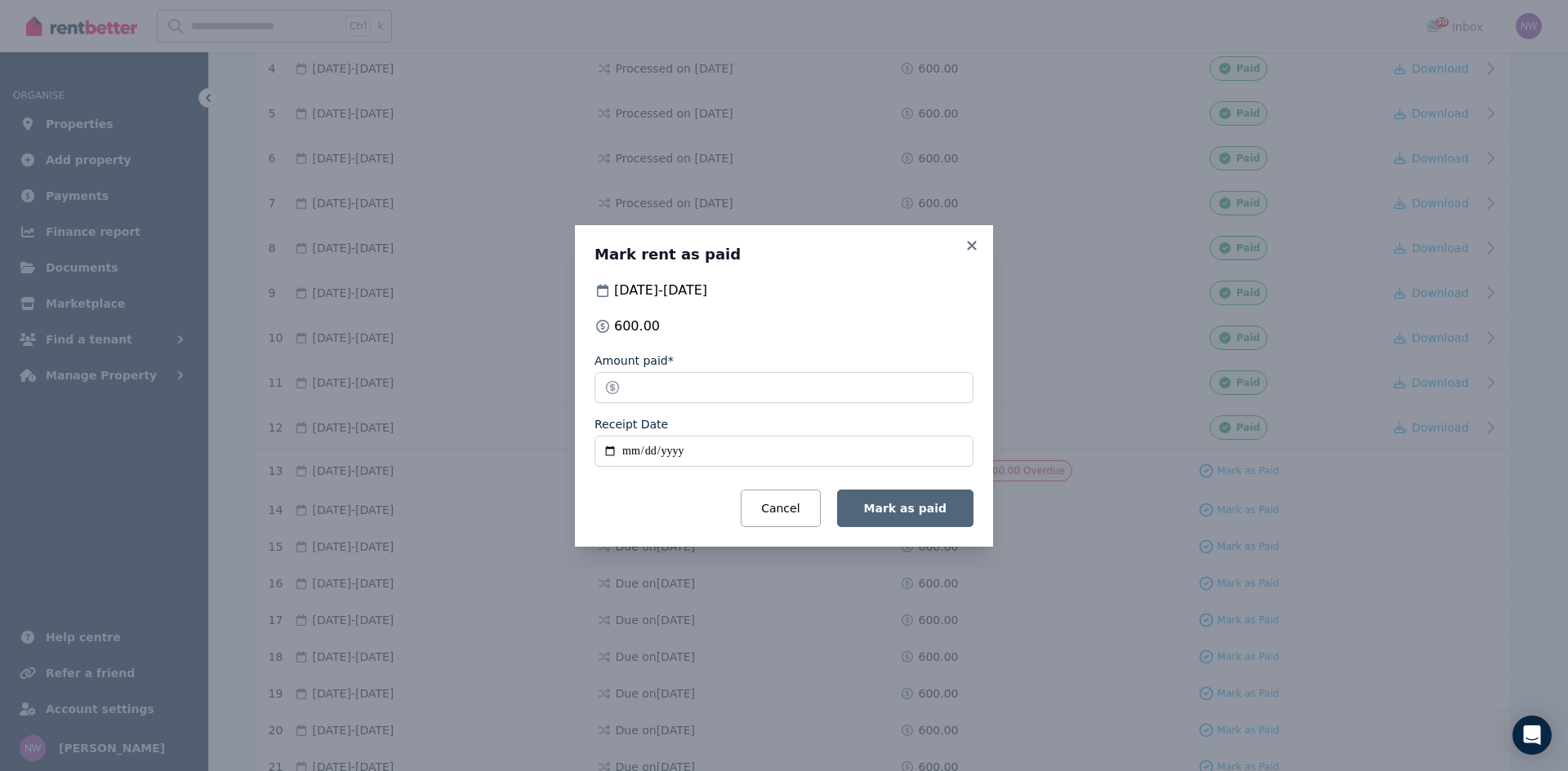
click at [892, 512] on span "Mark as paid" at bounding box center [905, 509] width 82 height 13
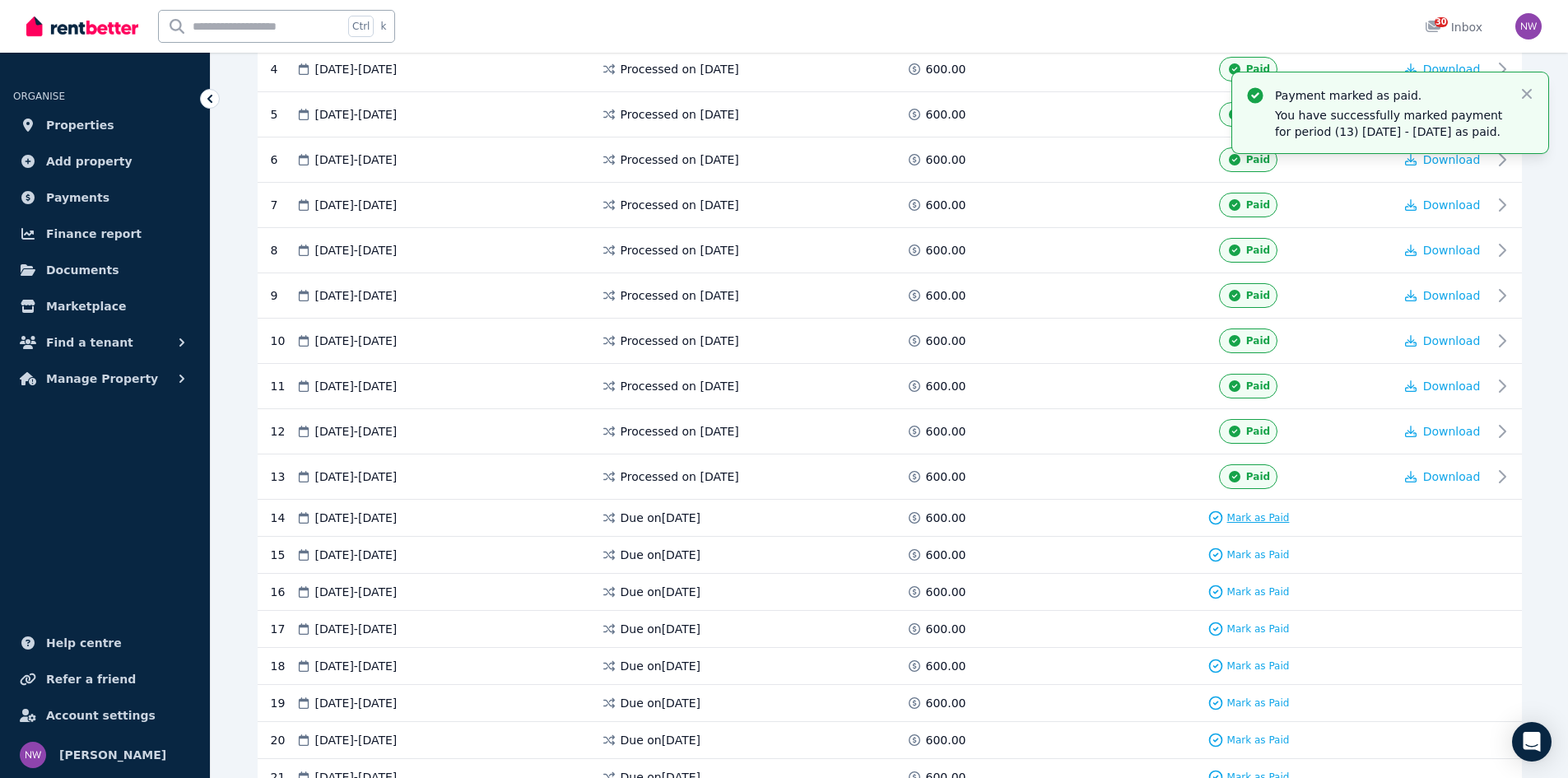
click at [899, 517] on span "Mark as Paid" at bounding box center [1258, 518] width 62 height 13
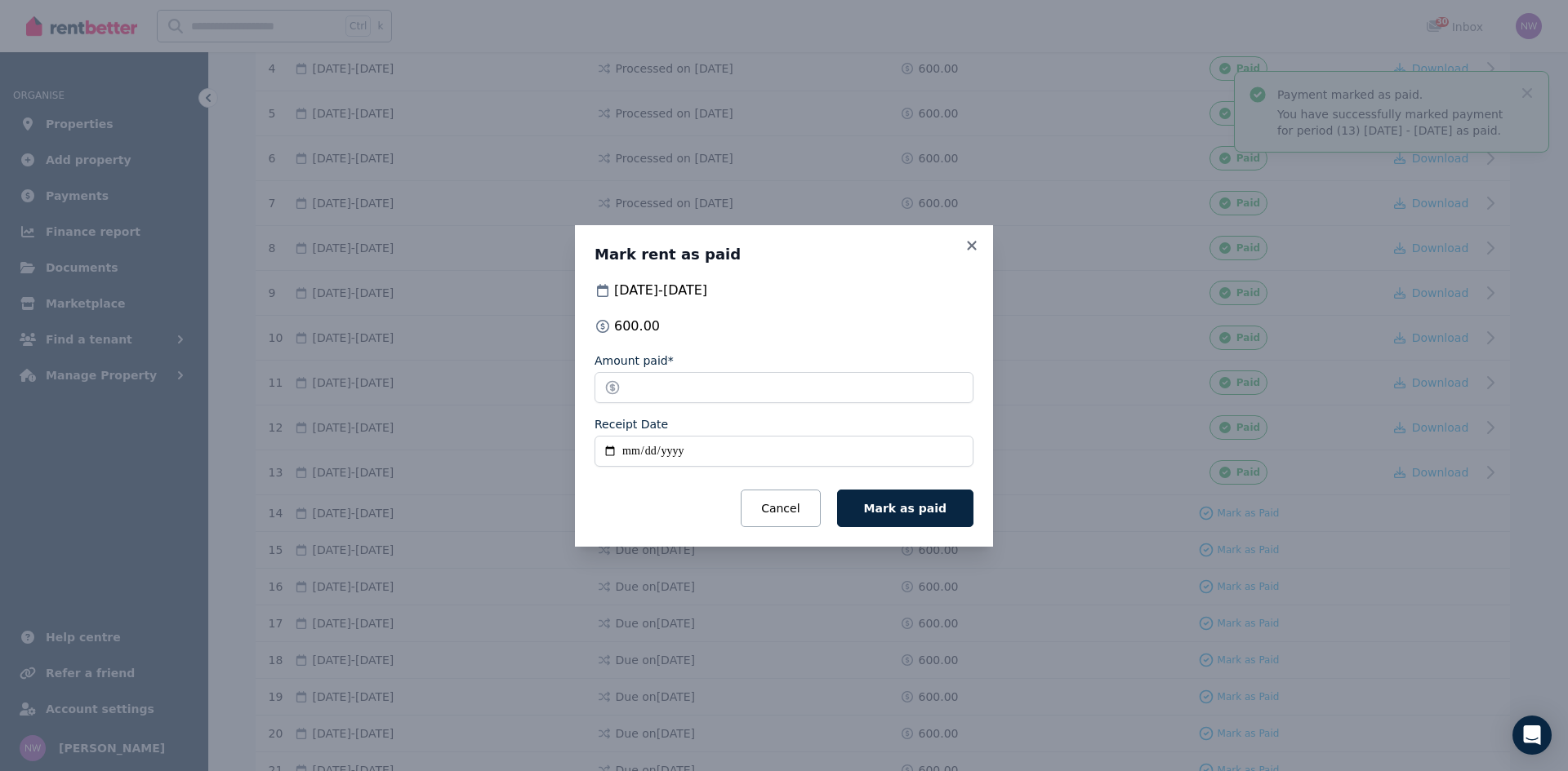
click at [635, 452] on input "Receipt Date" at bounding box center [784, 451] width 379 height 31
type input "**********"
click at [880, 492] on button "Mark as paid" at bounding box center [905, 508] width 137 height 37
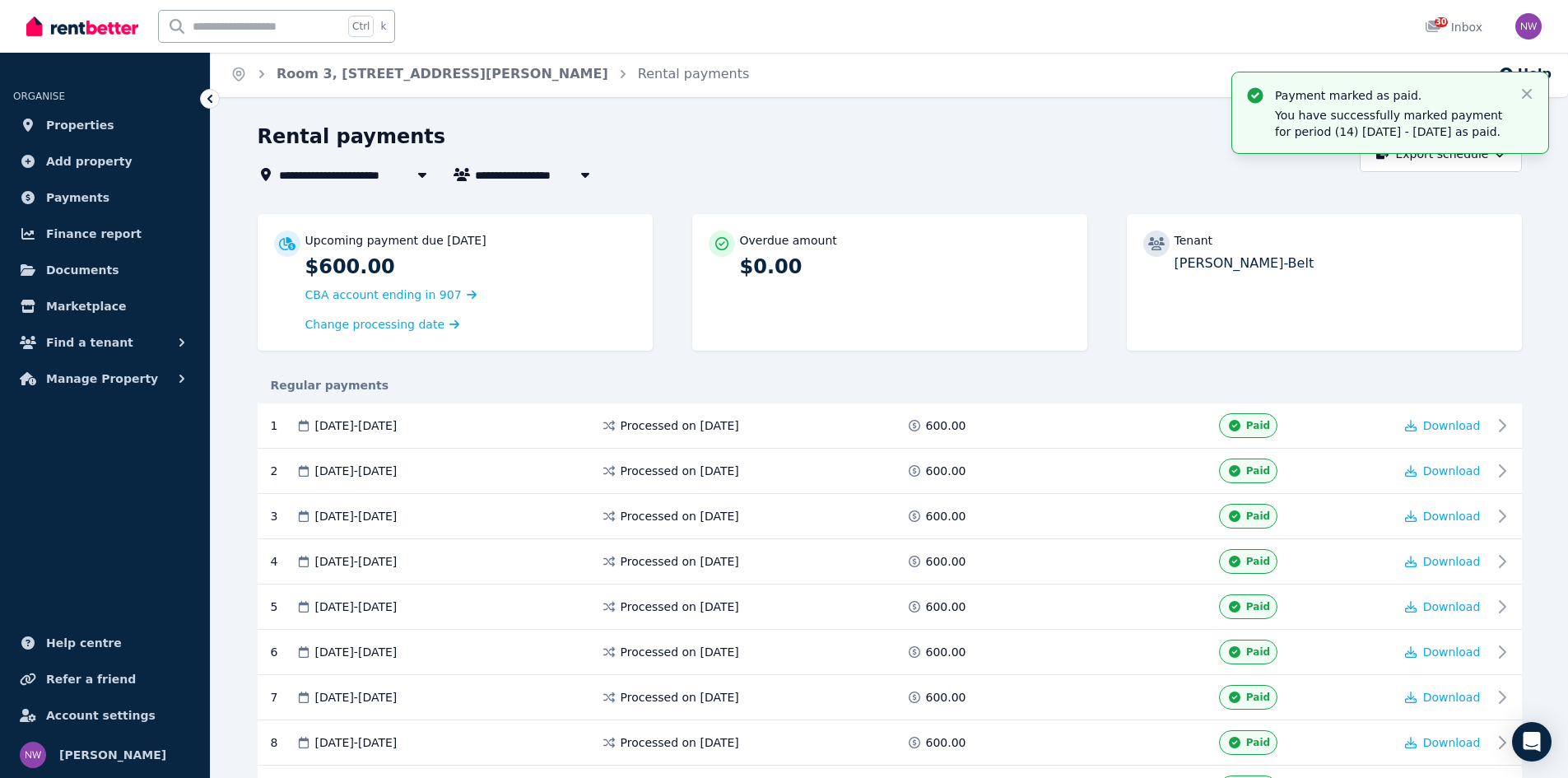
scroll to position [0, 0]
click at [84, 120] on span "Properties" at bounding box center [80, 124] width 68 height 19
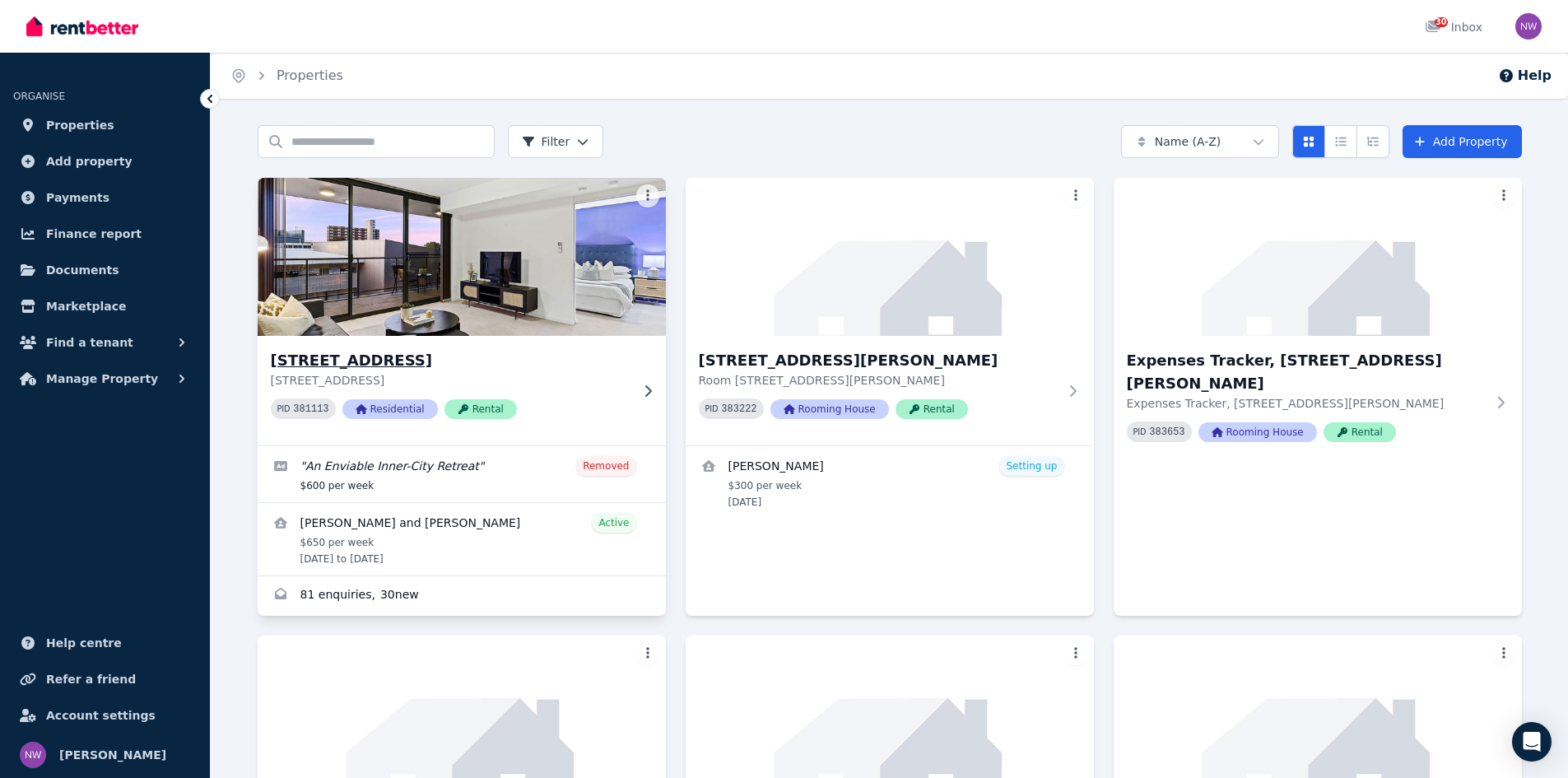
click at [353, 361] on h3 "44/375 Hay St, Perth" at bounding box center [450, 360] width 358 height 23
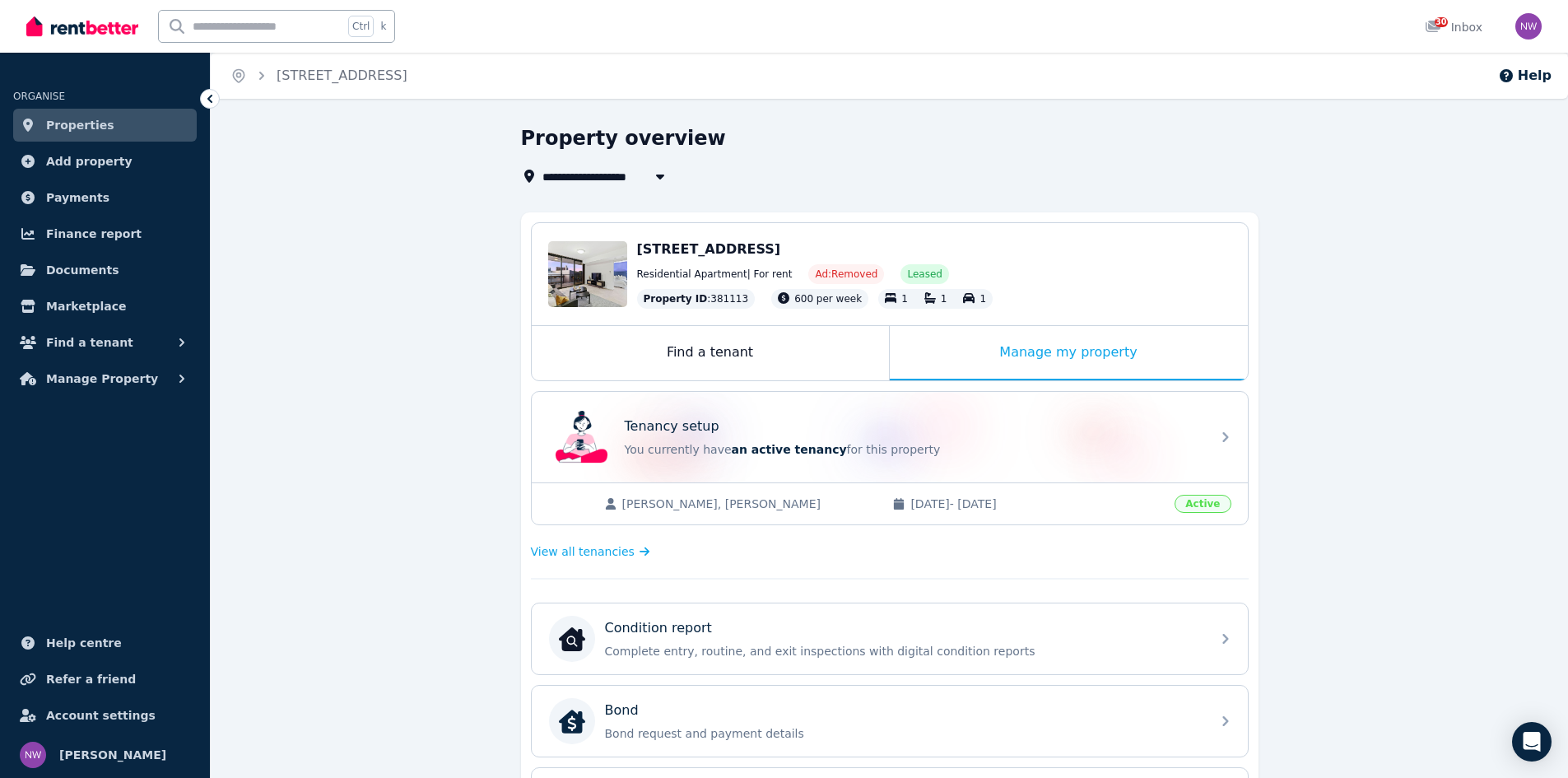
click at [91, 133] on span "Properties" at bounding box center [80, 124] width 68 height 19
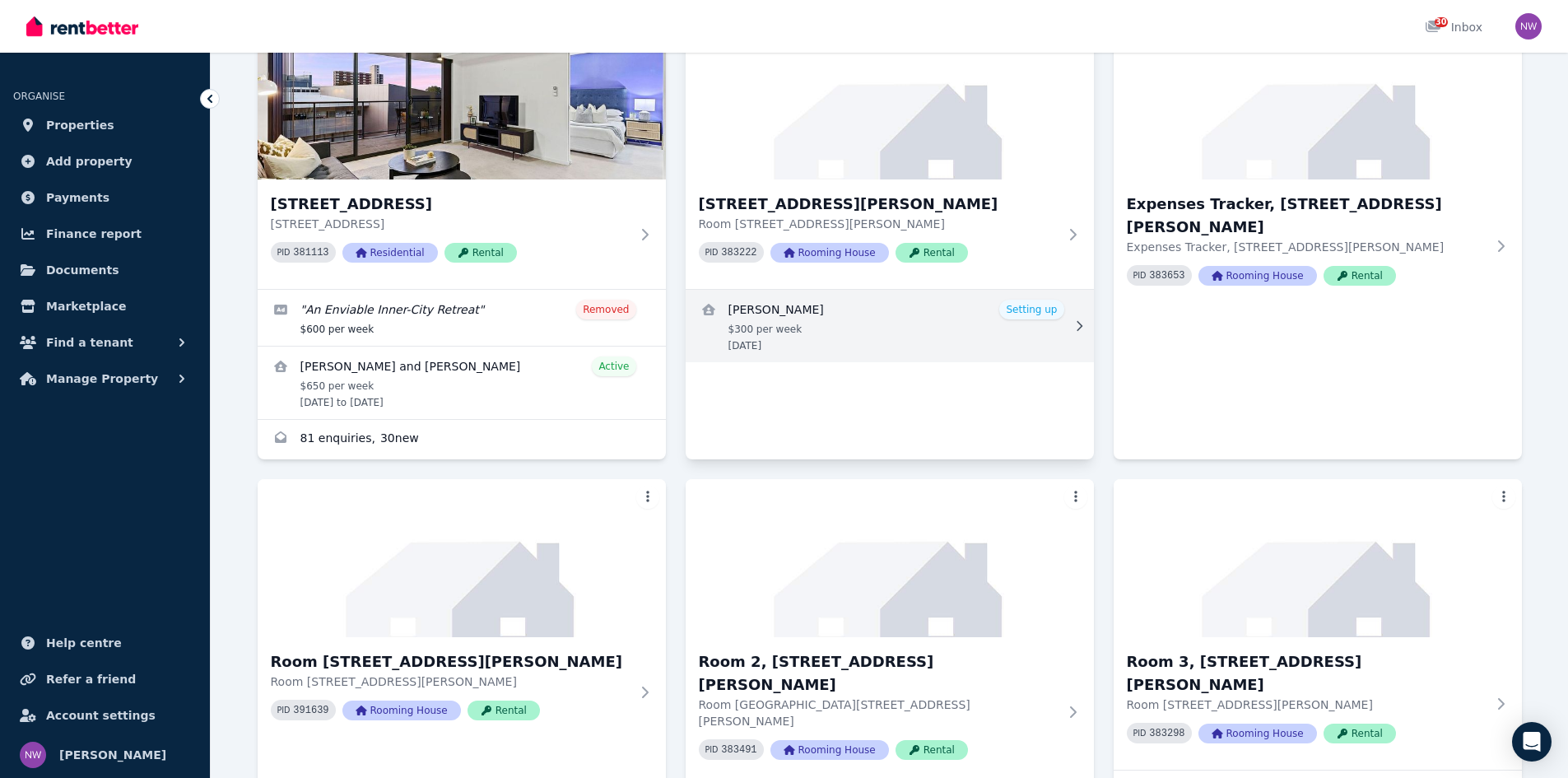
scroll to position [329, 0]
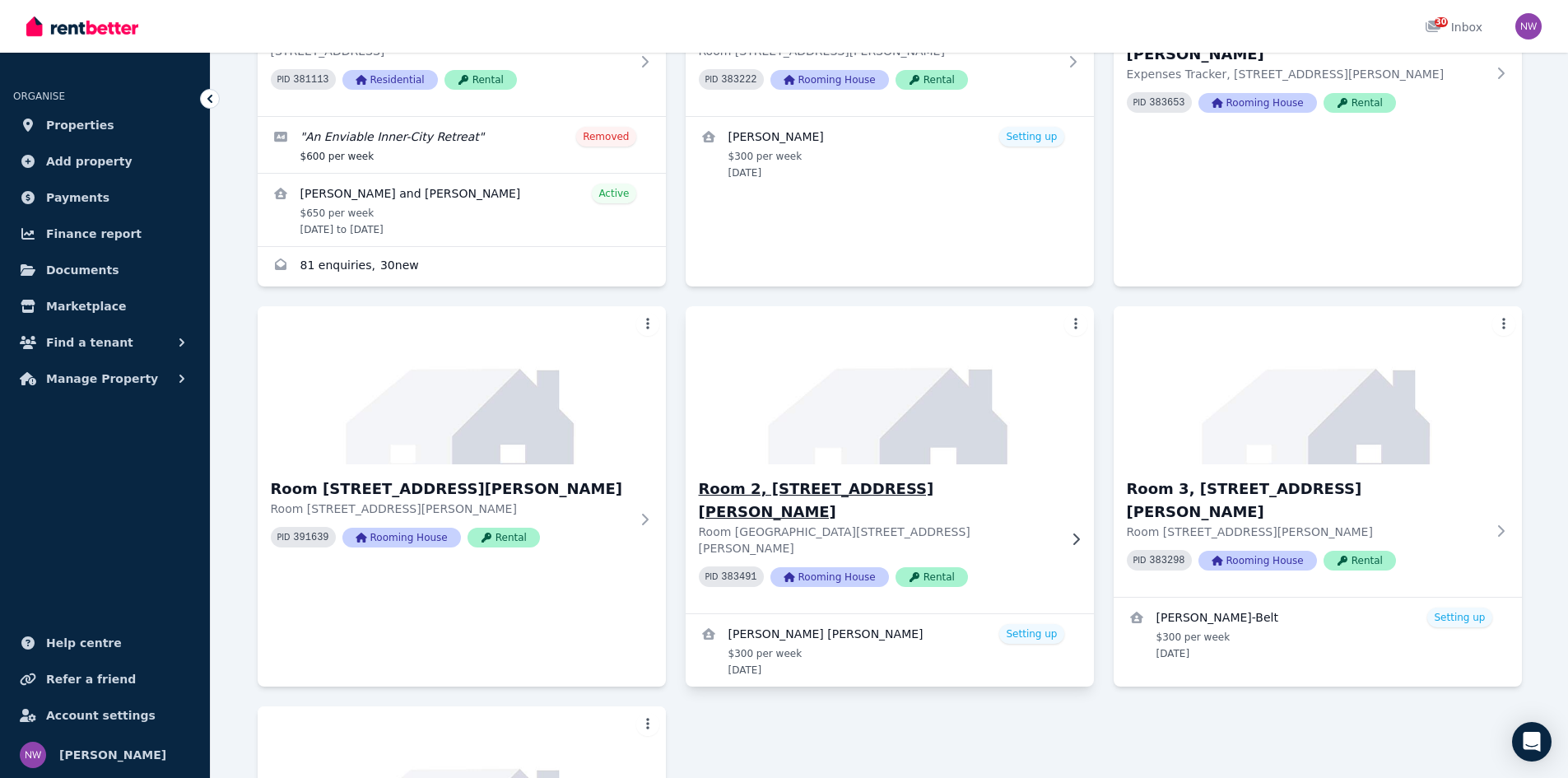
click at [789, 485] on h3 "Room 2, 51 Allington Ave" at bounding box center [878, 500] width 358 height 46
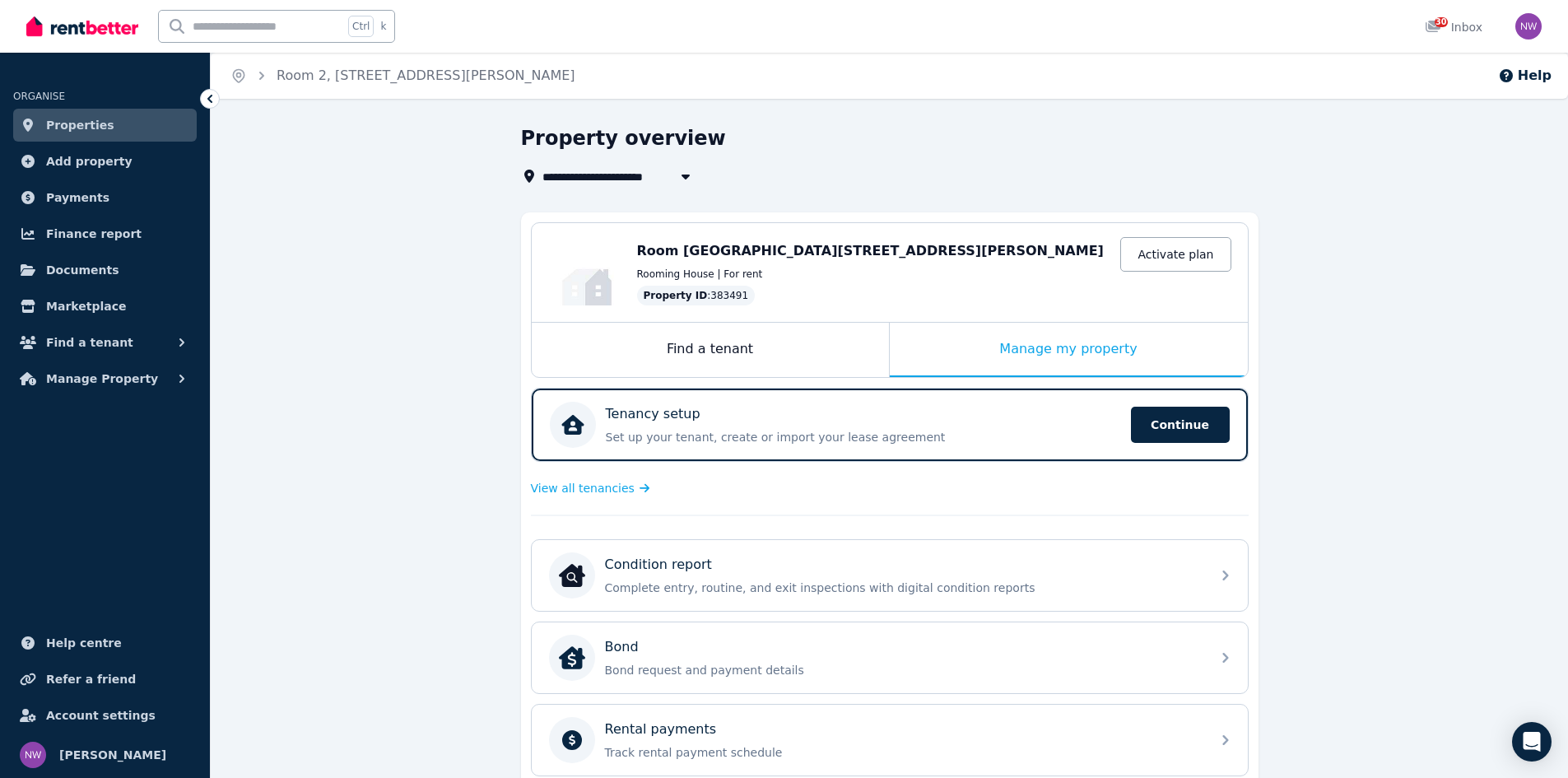
scroll to position [247, 0]
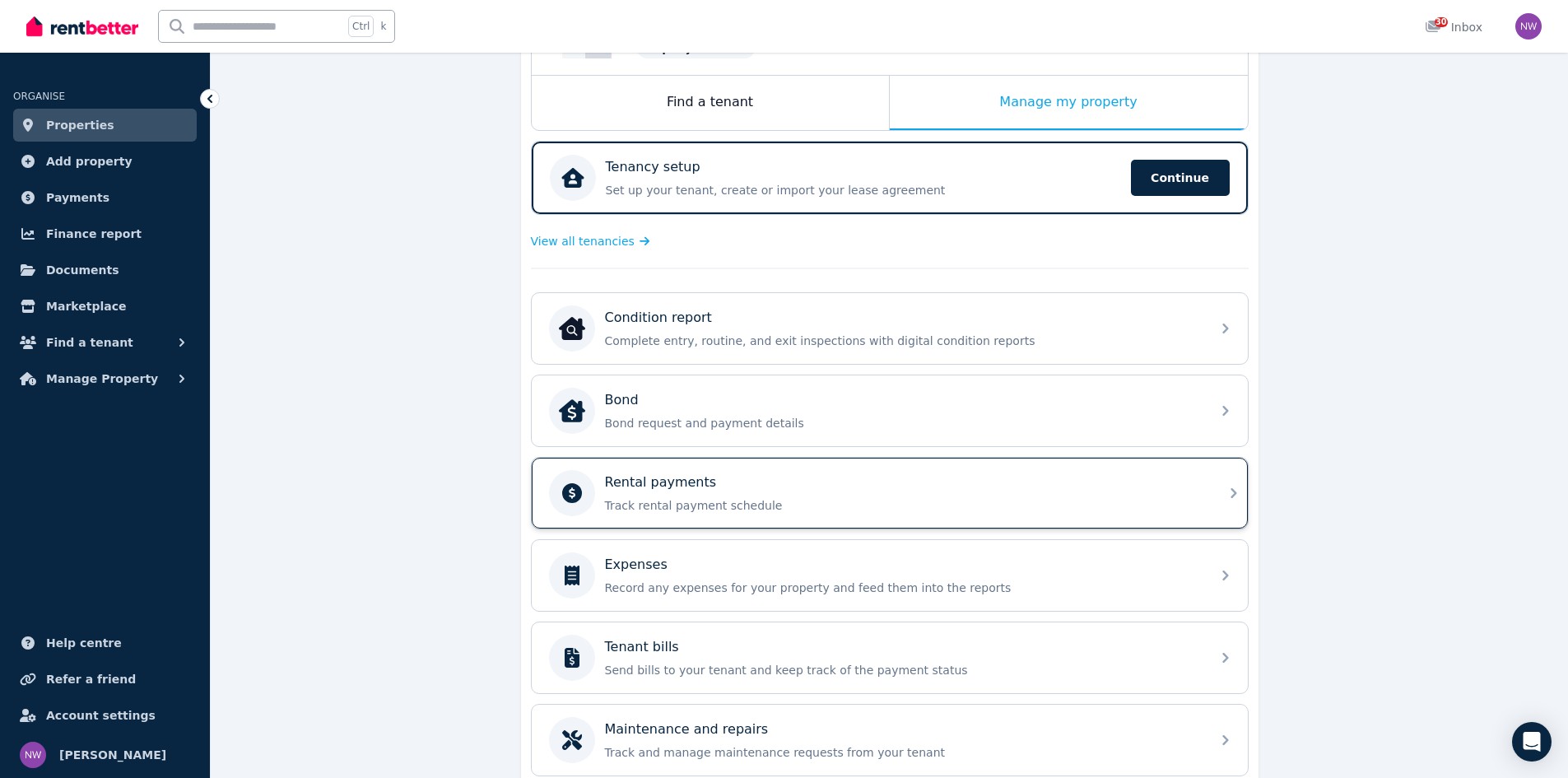
click at [663, 483] on p "Rental payments" at bounding box center [661, 482] width 112 height 19
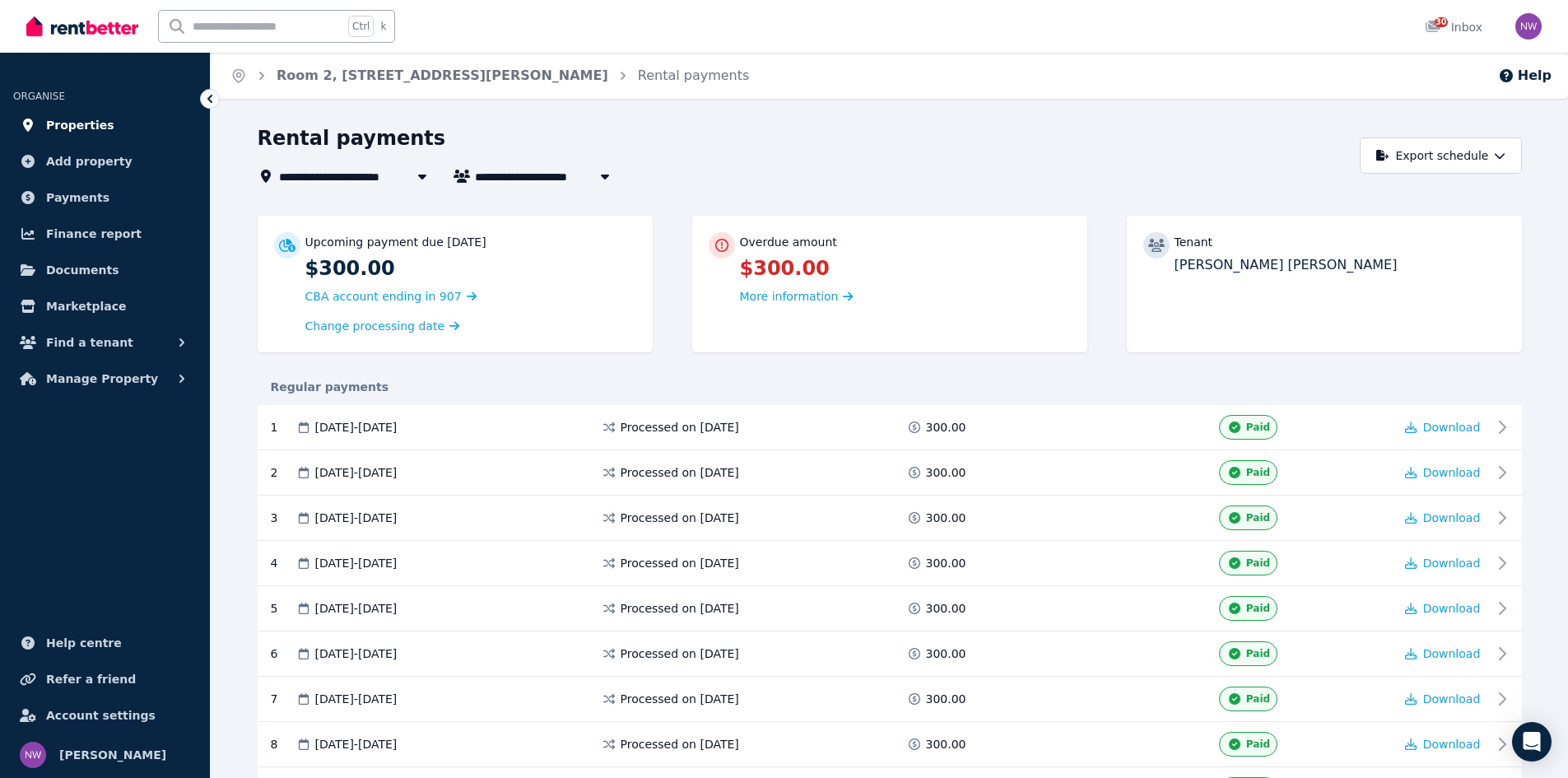
click at [120, 120] on link "Properties" at bounding box center [105, 125] width 184 height 33
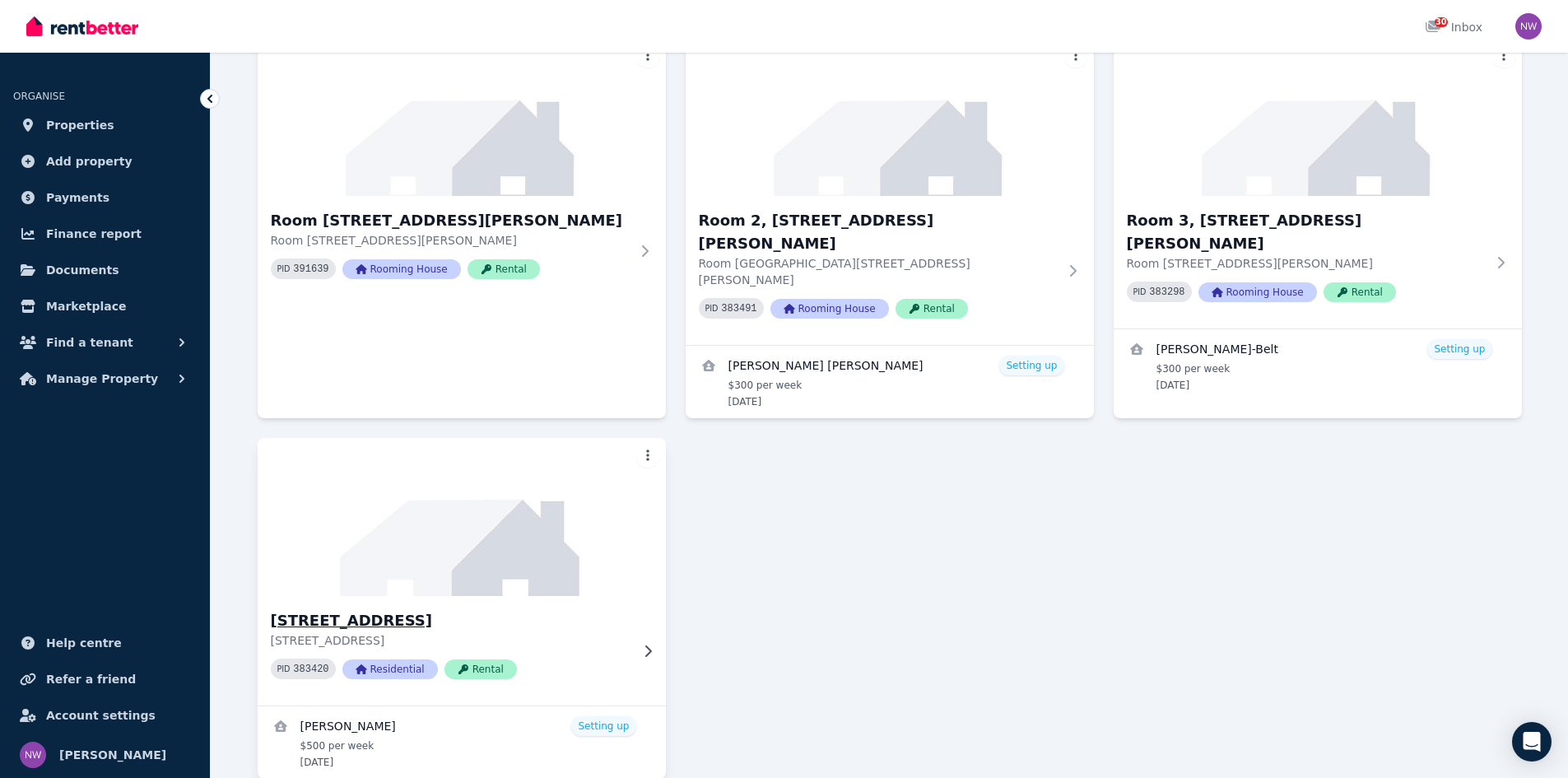
scroll to position [635, 0]
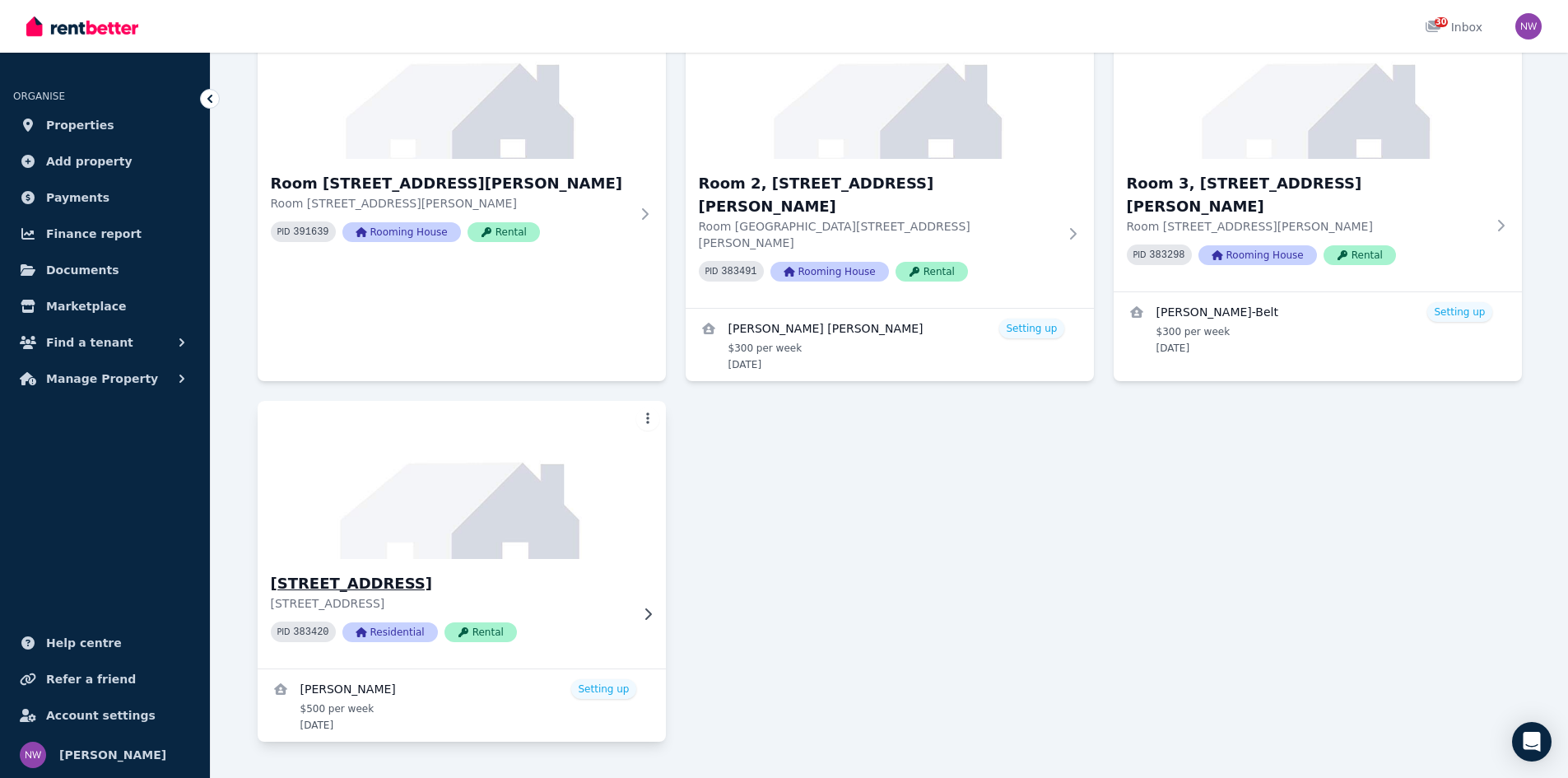
click at [382, 572] on h3 "Unit 52/375 Hay St, Perth" at bounding box center [450, 583] width 358 height 23
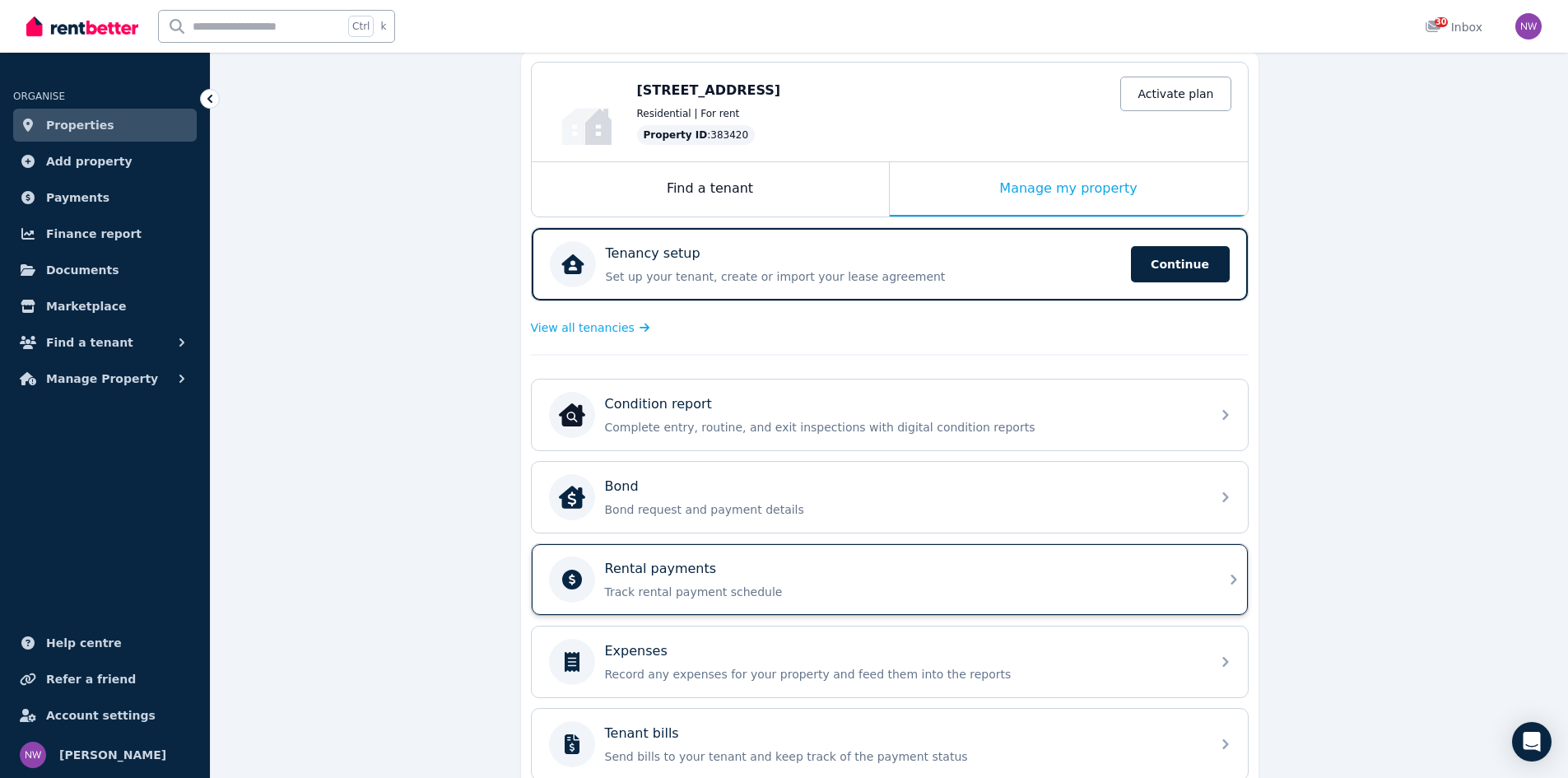
scroll to position [165, 0]
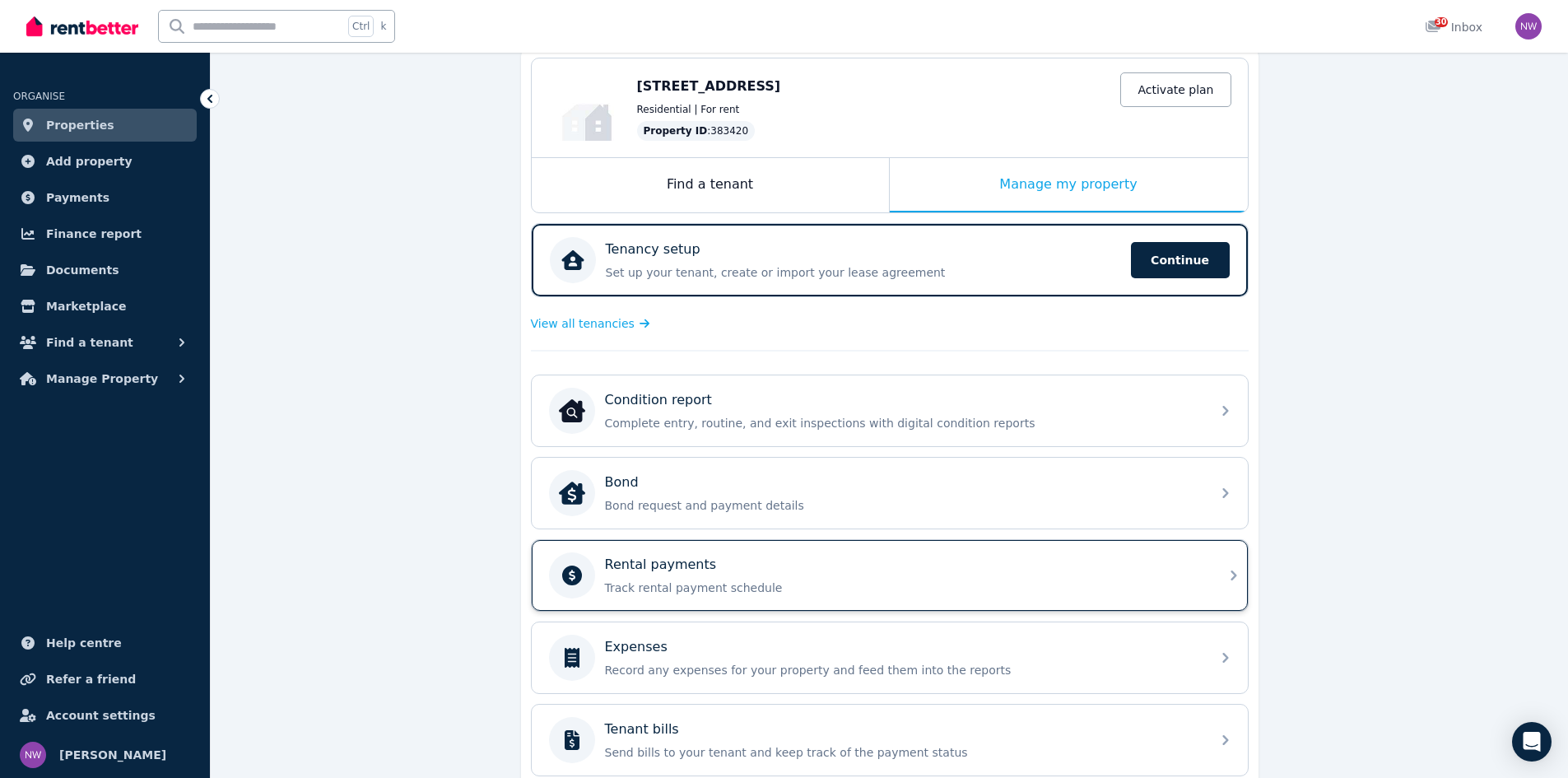
click at [714, 572] on div "Rental payments" at bounding box center [903, 565] width 596 height 19
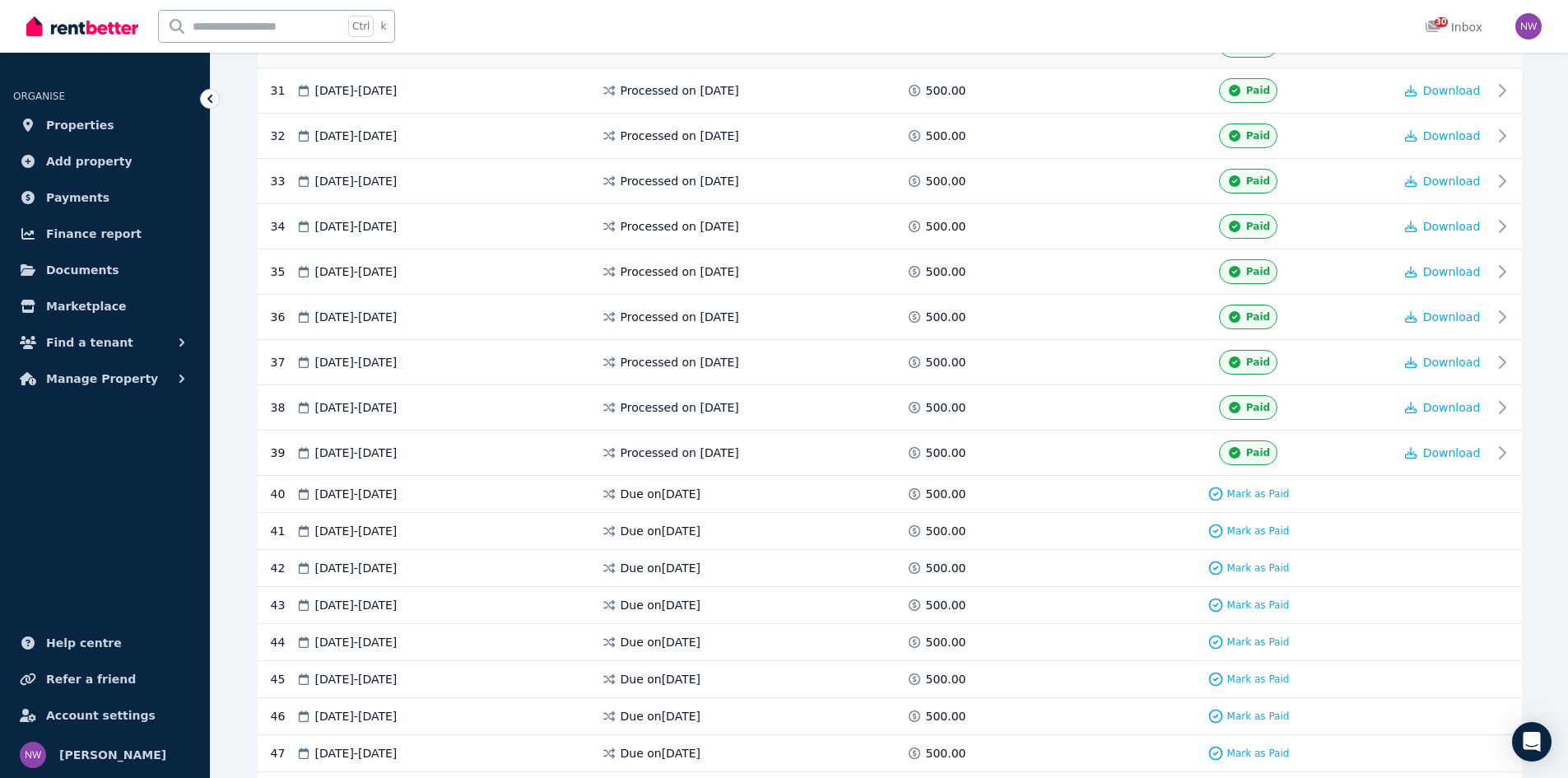
scroll to position [1687, 0]
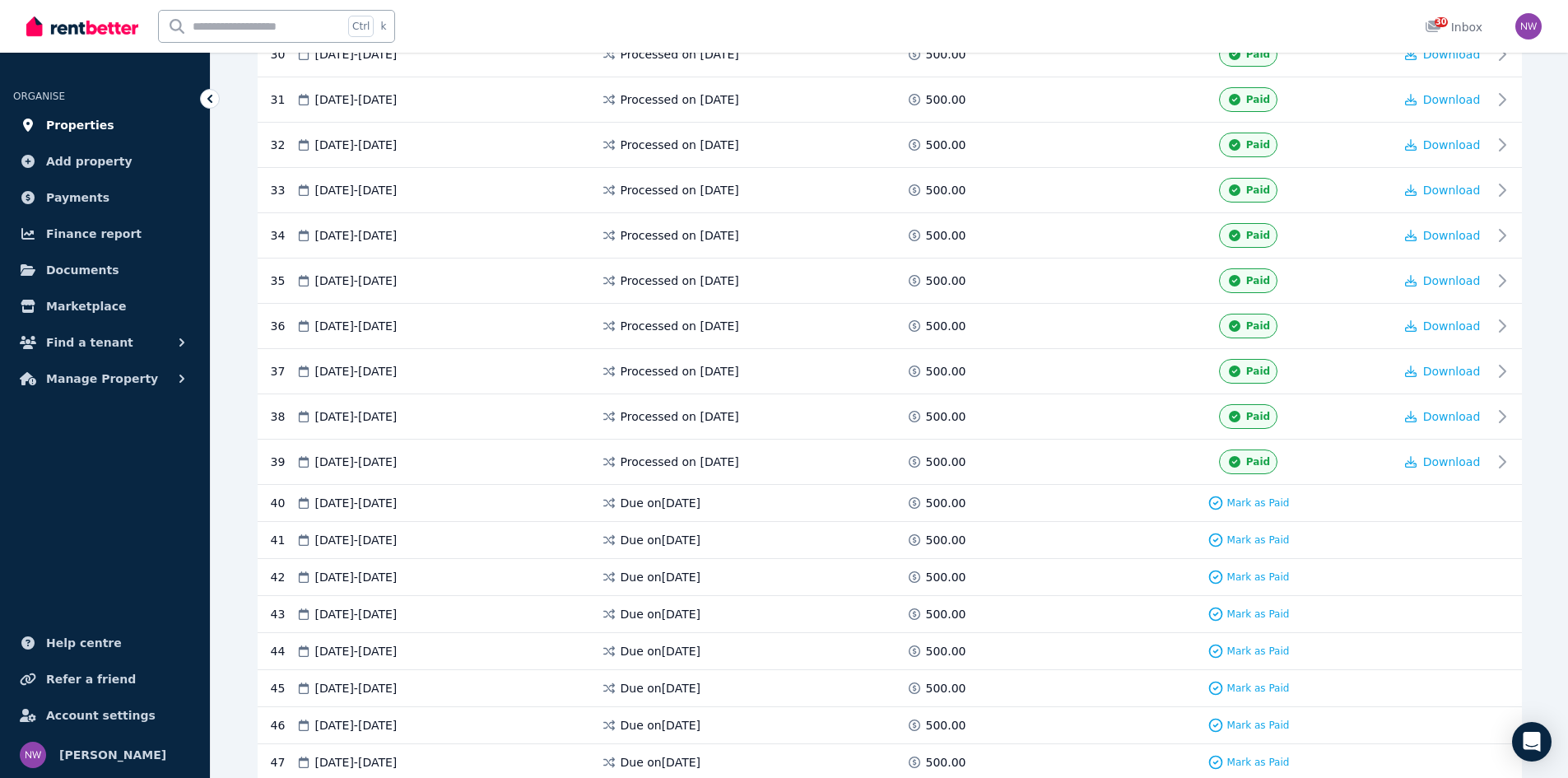
click at [98, 130] on span "Properties" at bounding box center [80, 124] width 68 height 19
